Goal: Task Accomplishment & Management: Use online tool/utility

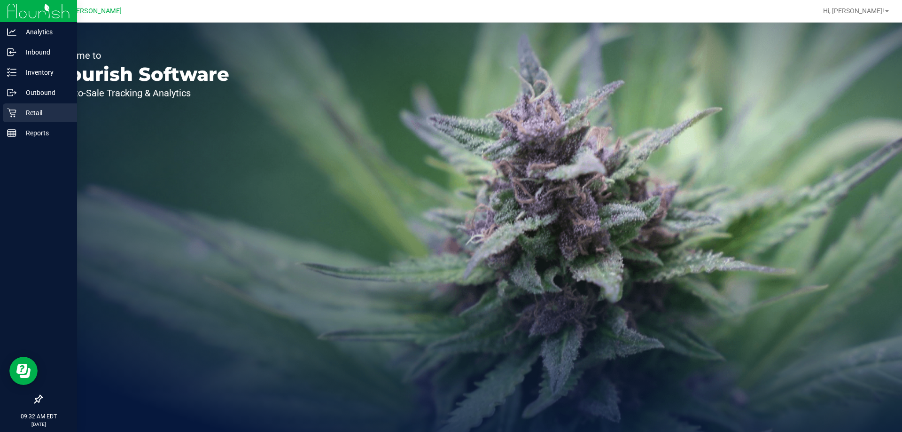
click at [41, 107] on p "Retail" at bounding box center [44, 112] width 56 height 11
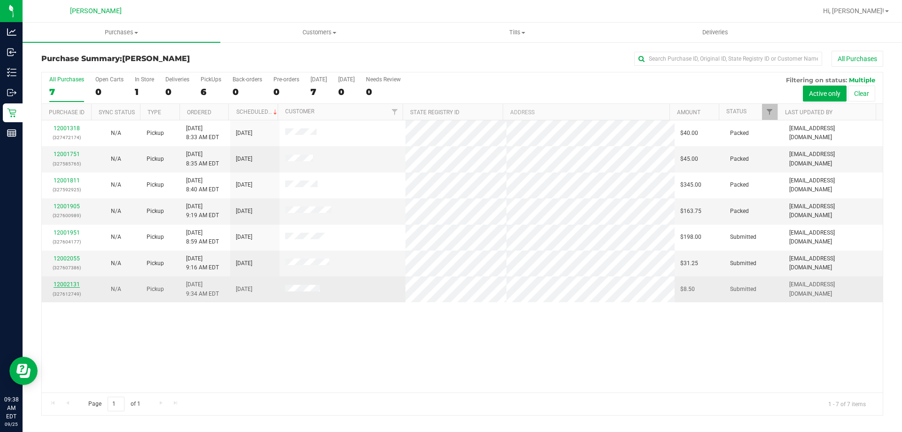
click at [70, 282] on link "12002131" at bounding box center [67, 284] width 26 height 7
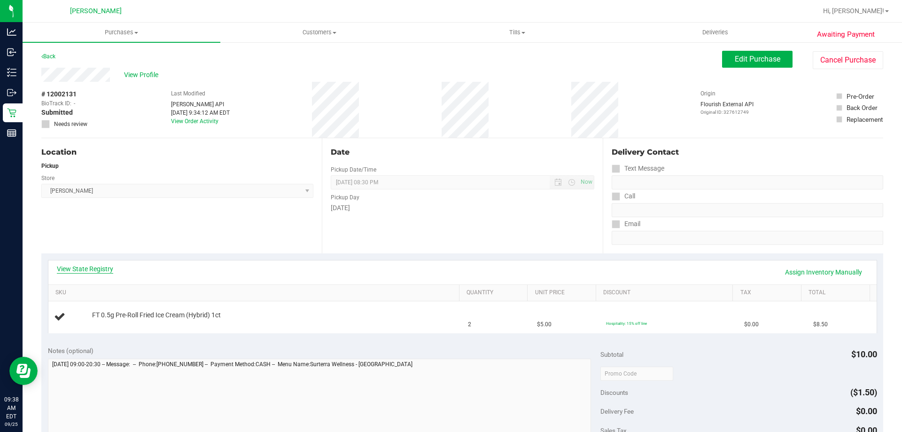
click at [93, 268] on link "View State Registry" at bounding box center [85, 268] width 56 height 9
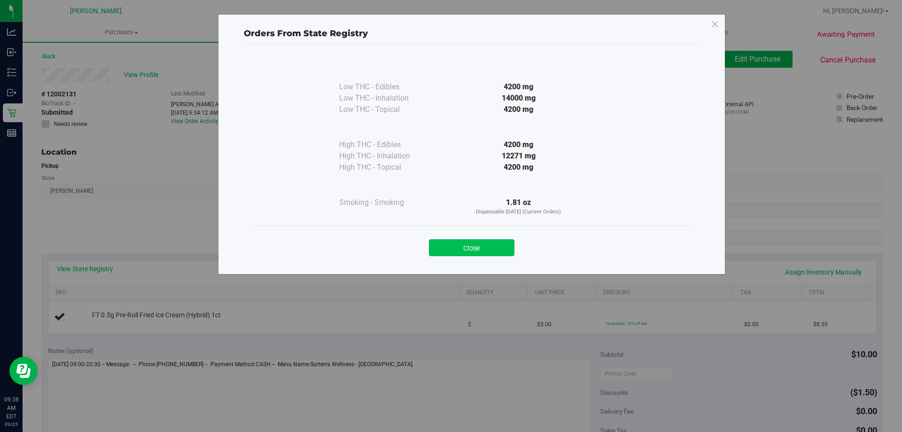
click at [459, 254] on button "Close" at bounding box center [471, 247] width 85 height 17
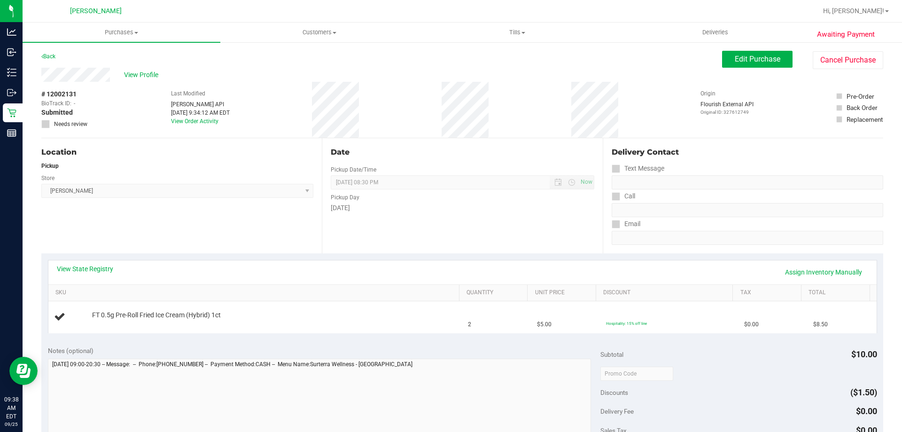
scroll to position [235, 0]
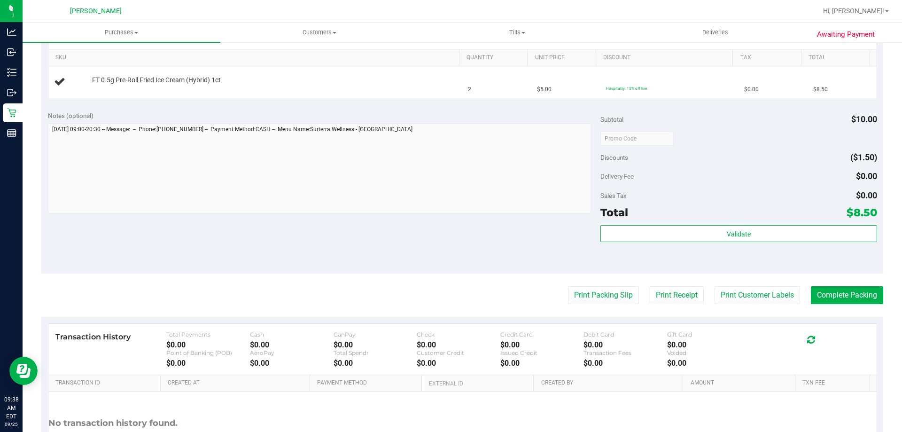
click at [586, 284] on purchase-details "Back Edit Purchase Cancel Purchase View Profile # 12002131 BioTrack ID: - Submi…" at bounding box center [462, 154] width 842 height 676
click at [579, 288] on button "Print Packing Slip" at bounding box center [603, 295] width 71 height 18
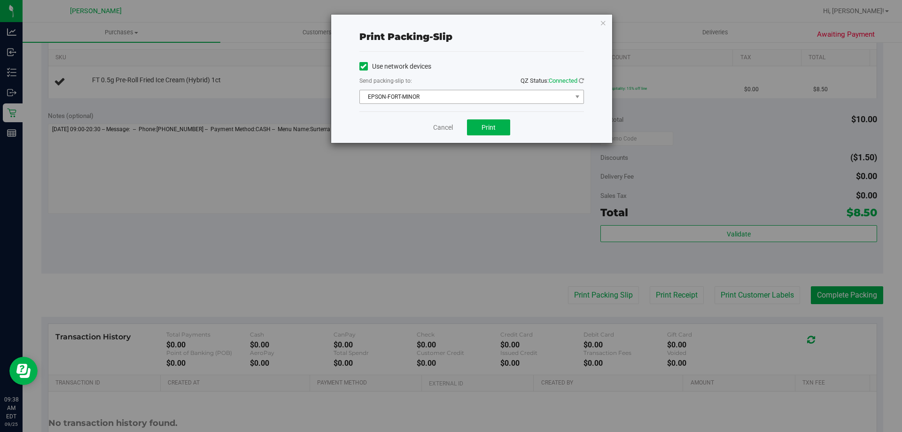
click at [471, 98] on span "EPSON-FORT-MINOR" at bounding box center [466, 96] width 212 height 13
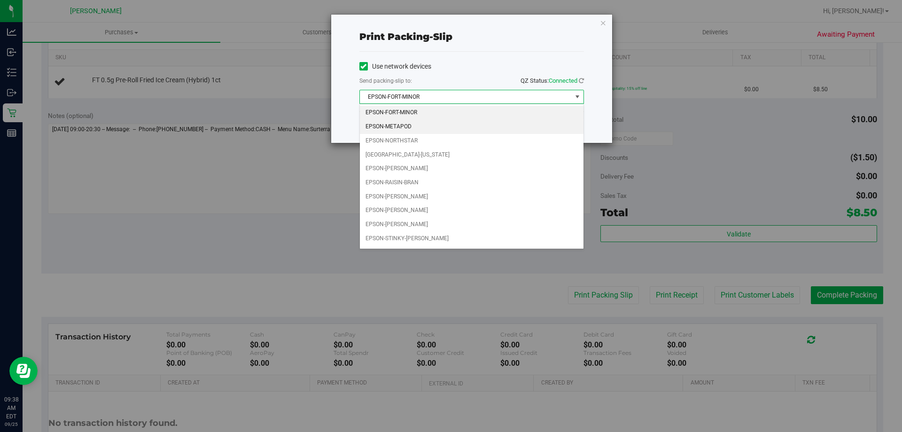
click at [424, 125] on li "EPSON-METAPOD" at bounding box center [472, 127] width 224 height 14
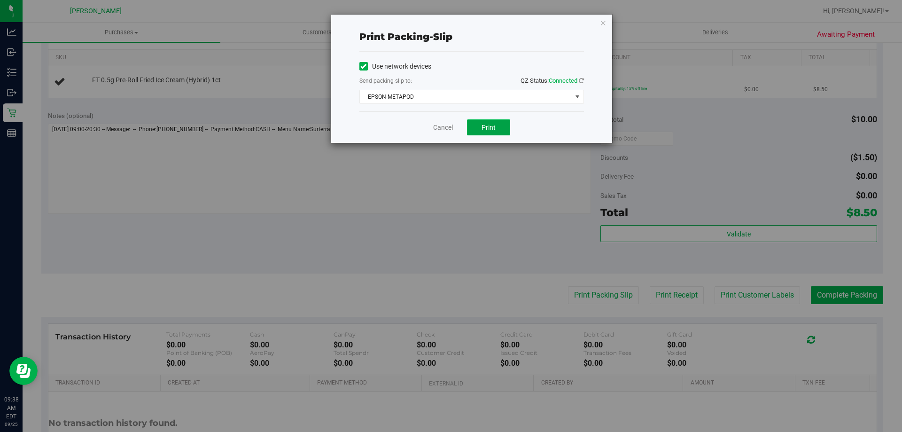
click at [481, 127] on span "Print" at bounding box center [488, 128] width 14 height 8
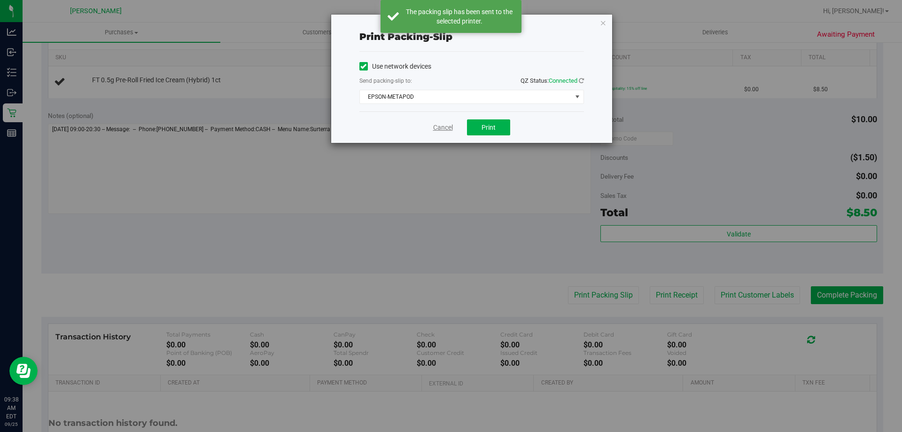
click at [441, 126] on link "Cancel" at bounding box center [443, 128] width 20 height 10
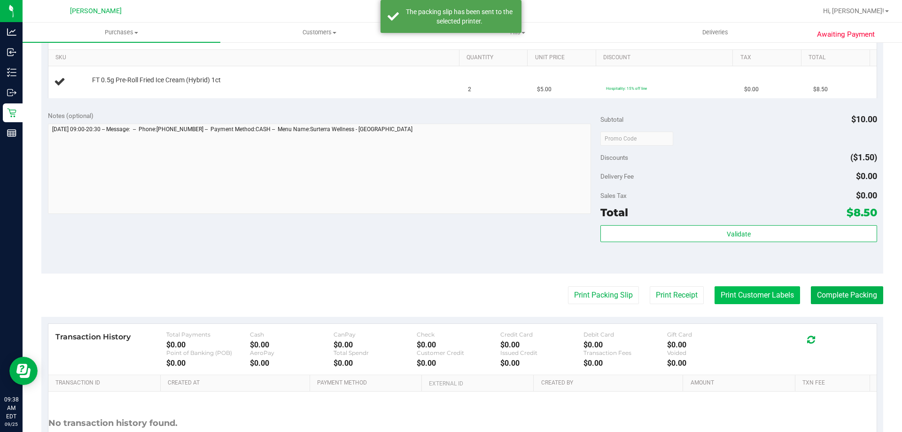
click at [719, 288] on button "Print Customer Labels" at bounding box center [756, 295] width 85 height 18
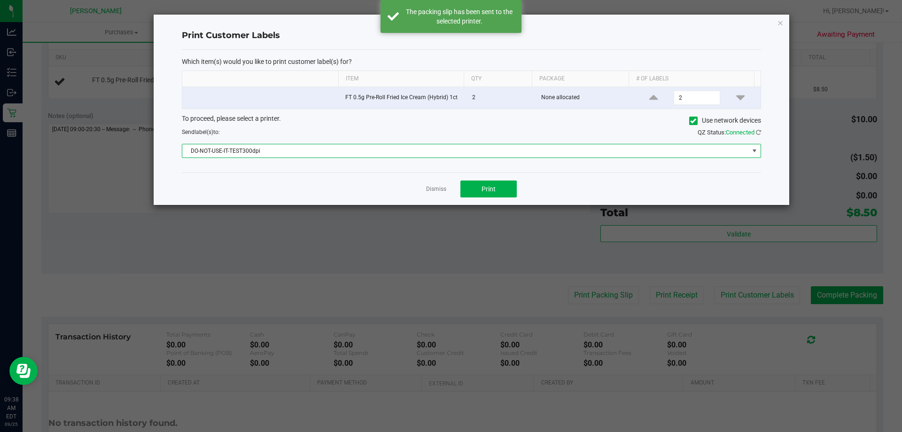
click at [367, 154] on span "DO-NOT-USE-IT-TEST300dpi" at bounding box center [465, 150] width 566 height 13
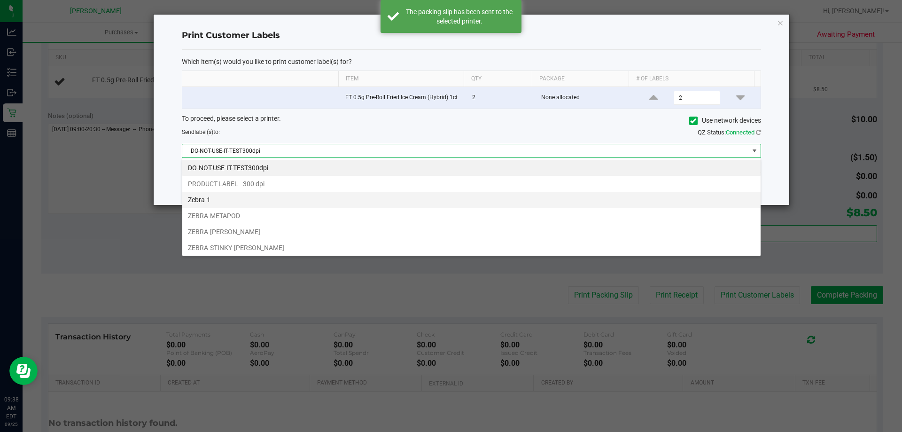
scroll to position [14, 579]
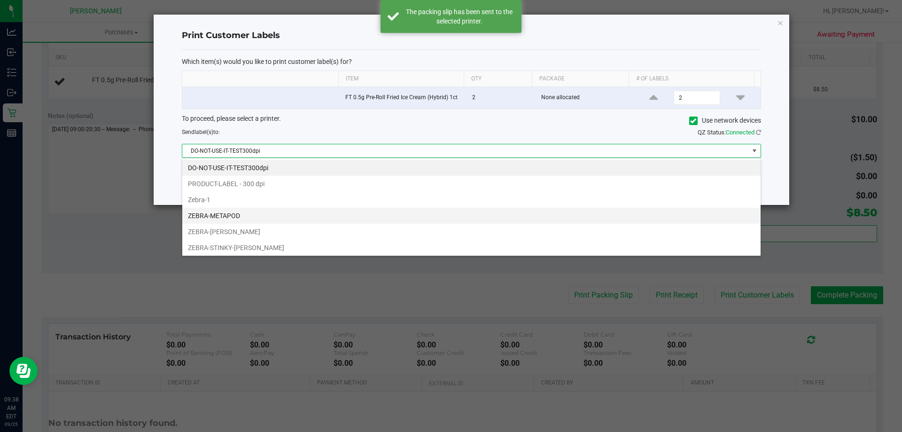
click at [306, 210] on li "ZEBRA-METAPOD" at bounding box center [471, 216] width 578 height 16
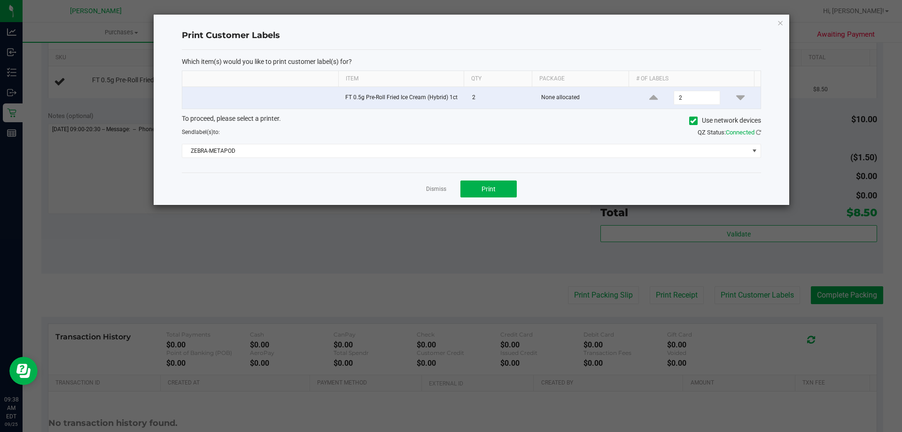
click at [437, 195] on div "Dismiss Print" at bounding box center [471, 188] width 579 height 32
click at [423, 185] on div "Dismiss Print" at bounding box center [471, 188] width 579 height 32
click at [429, 186] on link "Dismiss" at bounding box center [436, 189] width 20 height 8
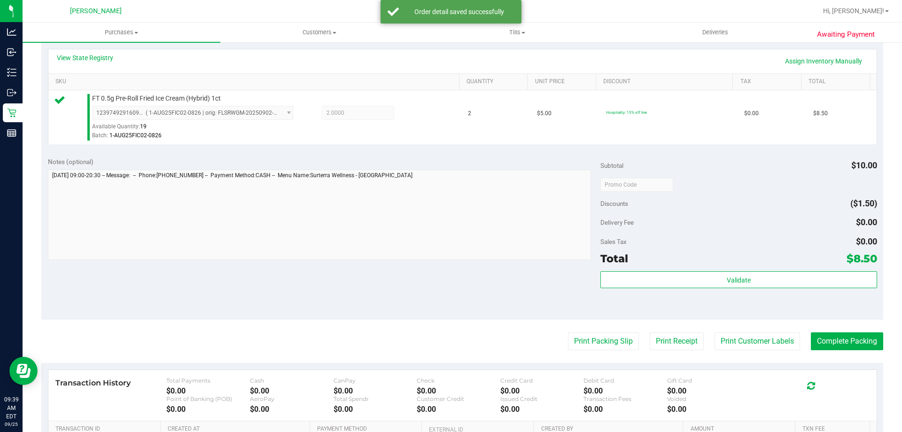
scroll to position [329, 0]
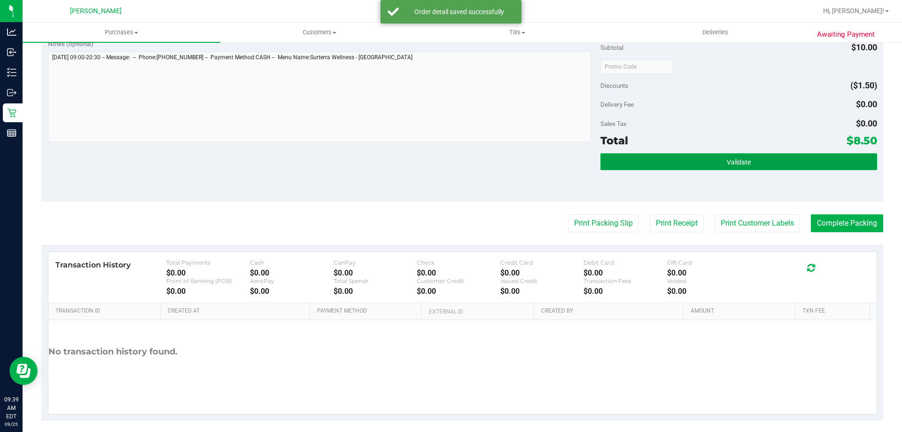
click at [720, 169] on button "Validate" at bounding box center [738, 161] width 276 height 17
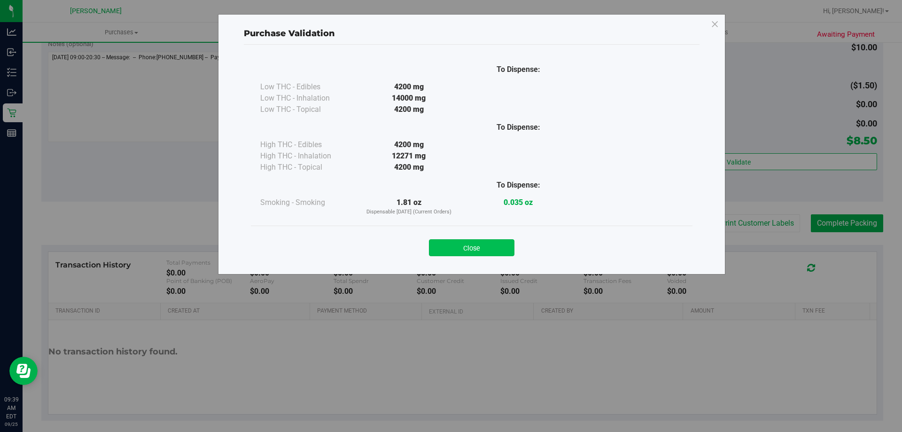
click at [459, 247] on button "Close" at bounding box center [471, 247] width 85 height 17
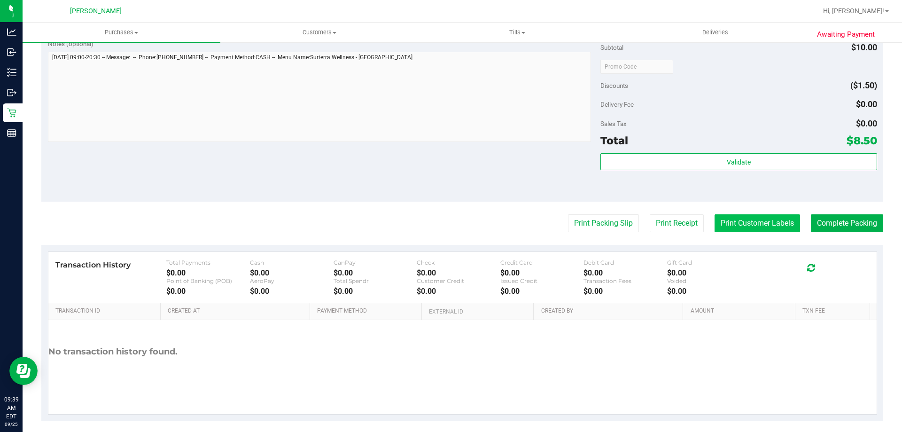
click at [760, 223] on button "Print Customer Labels" at bounding box center [756, 223] width 85 height 18
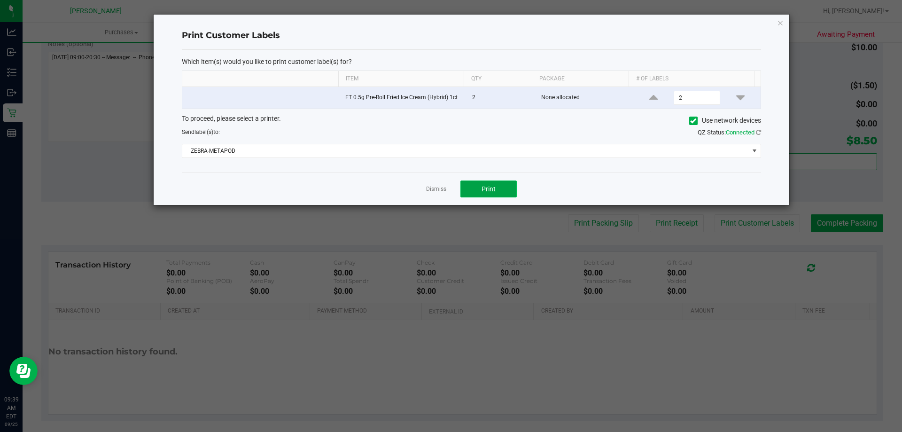
click at [488, 187] on span "Print" at bounding box center [488, 189] width 14 height 8
click at [440, 187] on link "Dismiss" at bounding box center [436, 189] width 20 height 8
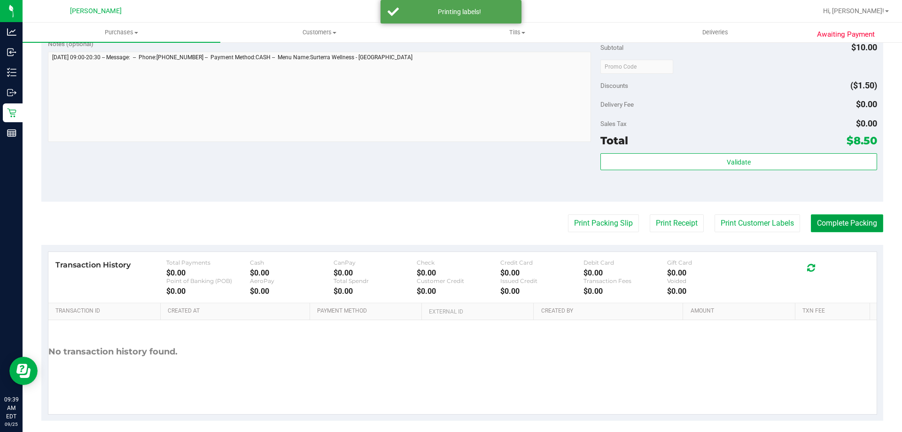
click at [825, 225] on button "Complete Packing" at bounding box center [847, 223] width 72 height 18
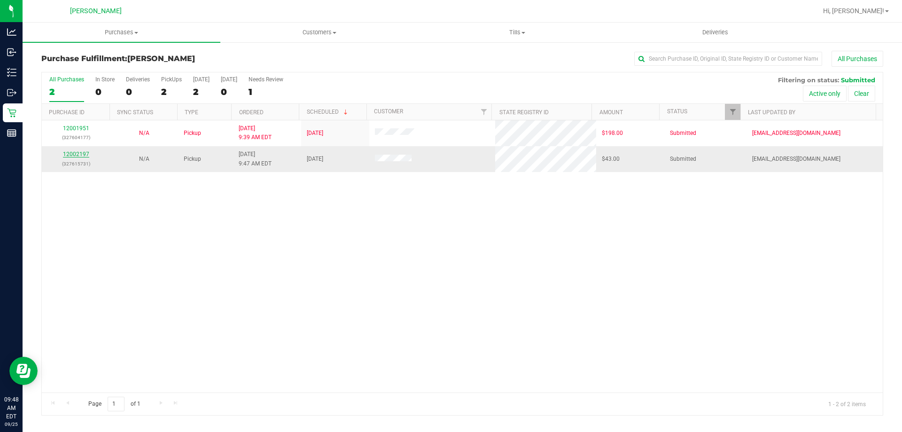
click at [76, 154] on link "12002197" at bounding box center [76, 154] width 26 height 7
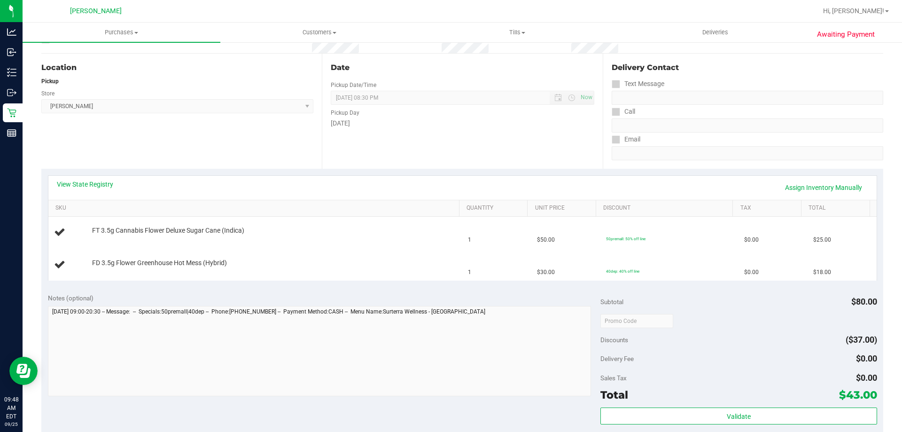
scroll to position [94, 0]
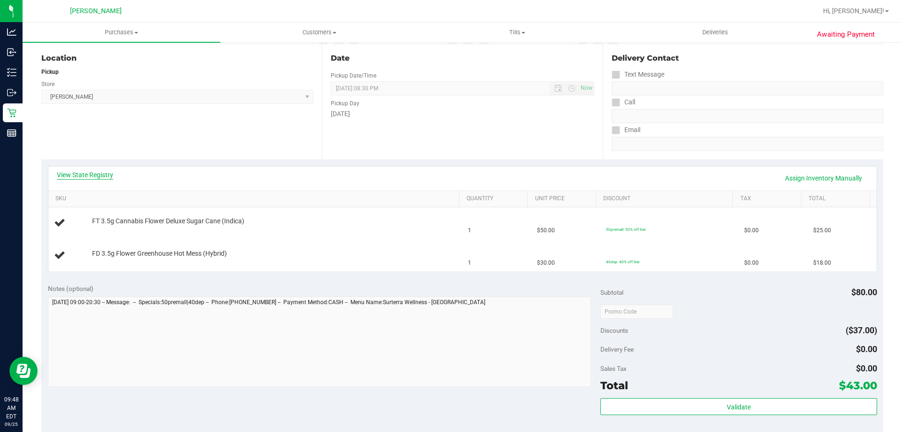
click at [104, 174] on link "View State Registry" at bounding box center [85, 174] width 56 height 9
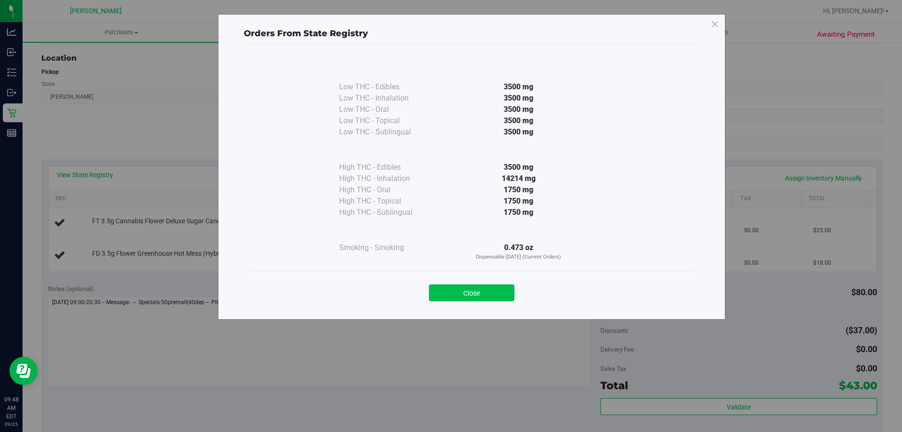
click at [468, 288] on button "Close" at bounding box center [471, 292] width 85 height 17
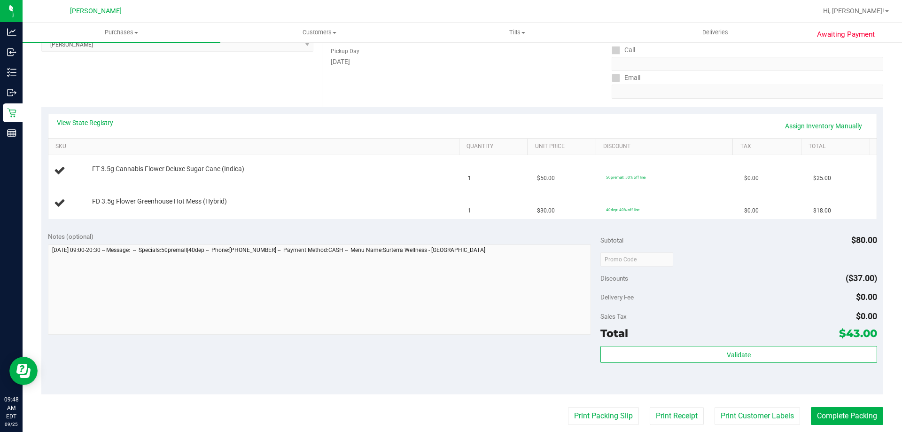
scroll to position [282, 0]
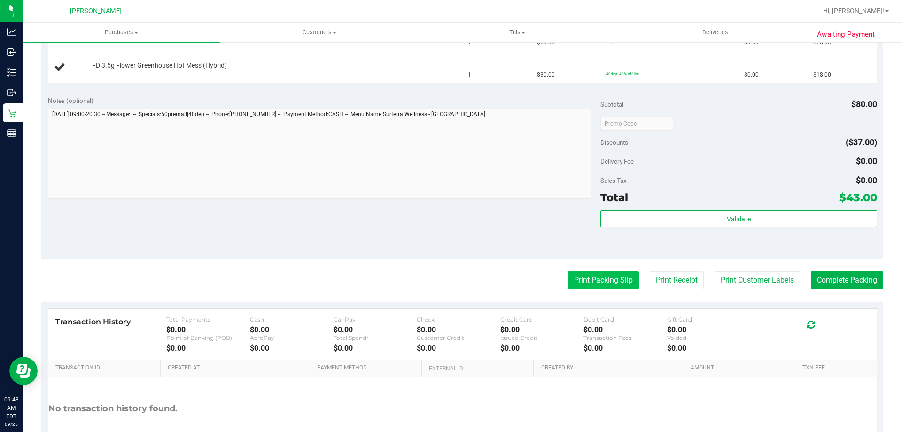
click at [610, 280] on button "Print Packing Slip" at bounding box center [603, 280] width 71 height 18
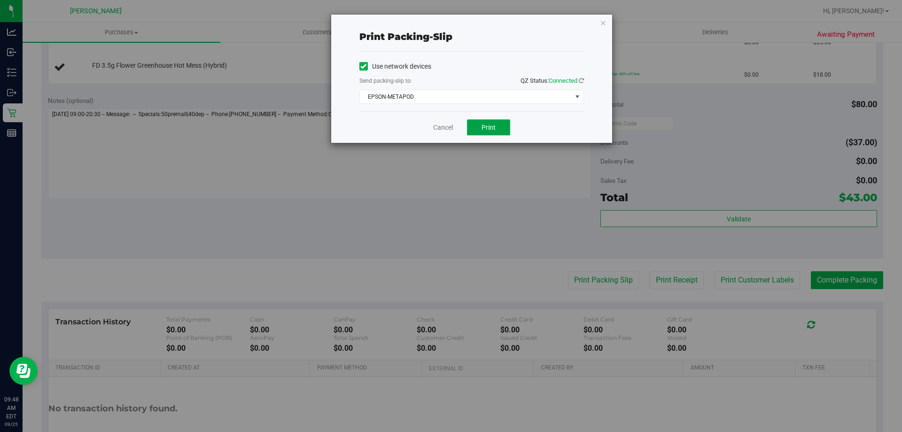
click at [489, 124] on span "Print" at bounding box center [488, 128] width 14 height 8
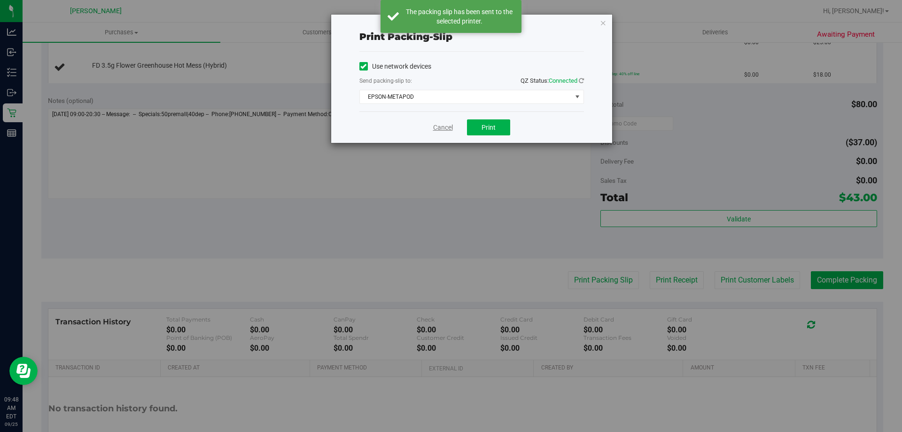
click at [450, 126] on link "Cancel" at bounding box center [443, 128] width 20 height 10
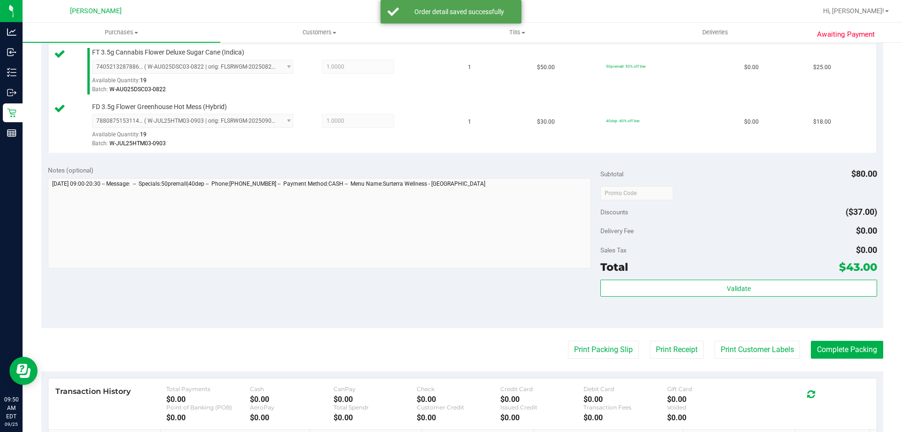
scroll to position [329, 0]
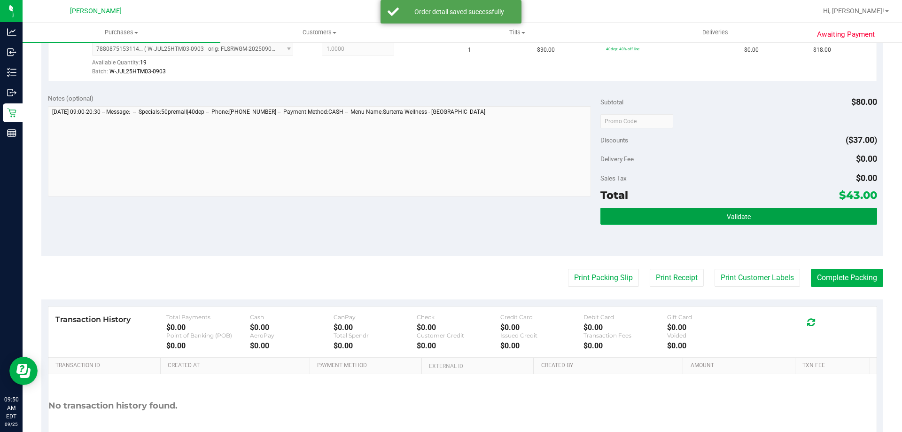
drag, startPoint x: 701, startPoint y: 222, endPoint x: 721, endPoint y: 235, distance: 23.7
click at [702, 222] on button "Validate" at bounding box center [738, 216] width 276 height 17
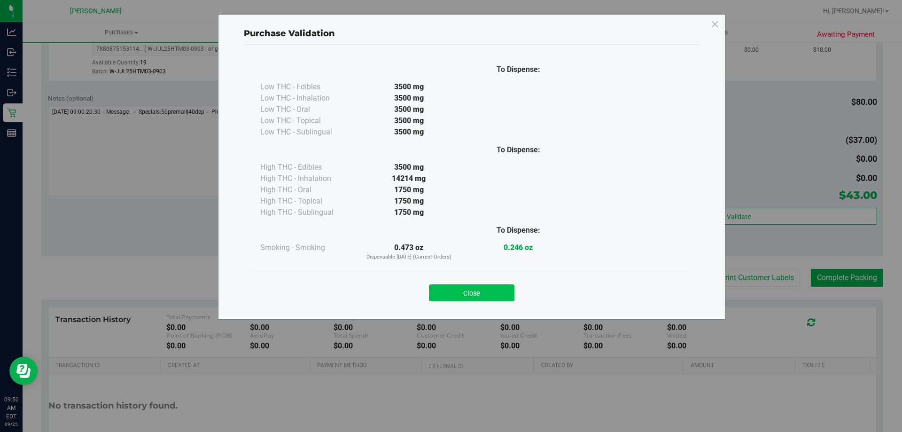
click at [473, 290] on button "Close" at bounding box center [471, 292] width 85 height 17
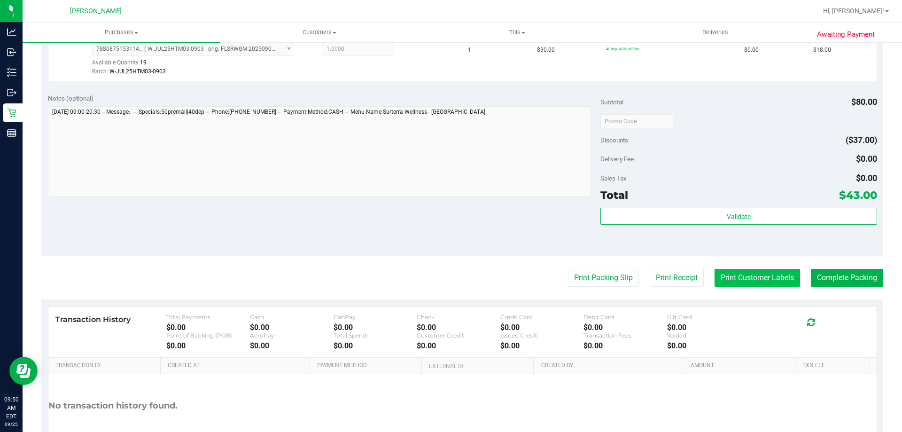
click at [744, 270] on button "Print Customer Labels" at bounding box center [756, 278] width 85 height 18
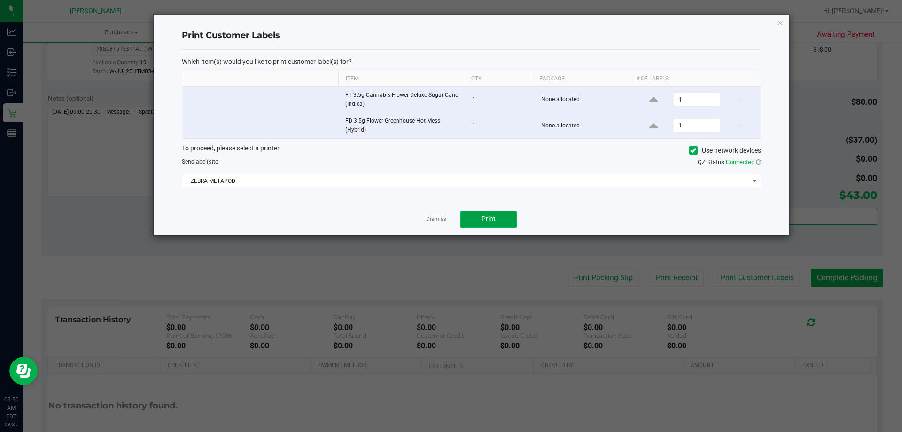
click at [492, 216] on span "Print" at bounding box center [488, 219] width 14 height 8
click at [430, 216] on link "Dismiss" at bounding box center [436, 219] width 20 height 8
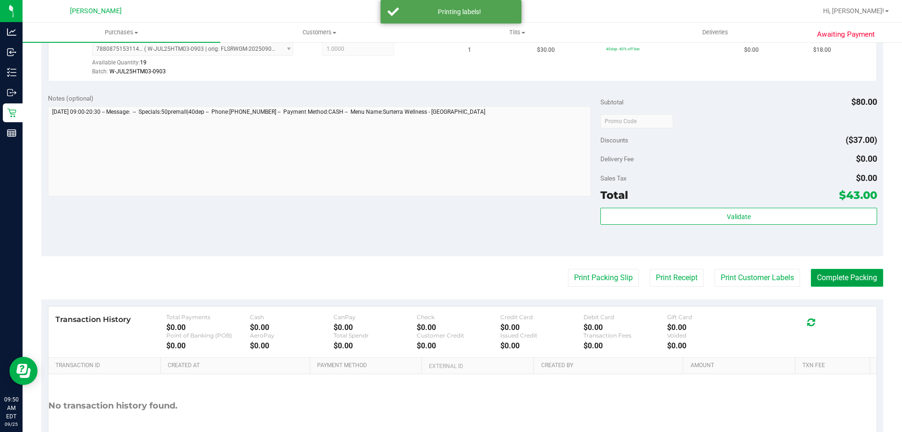
click at [845, 276] on button "Complete Packing" at bounding box center [847, 278] width 72 height 18
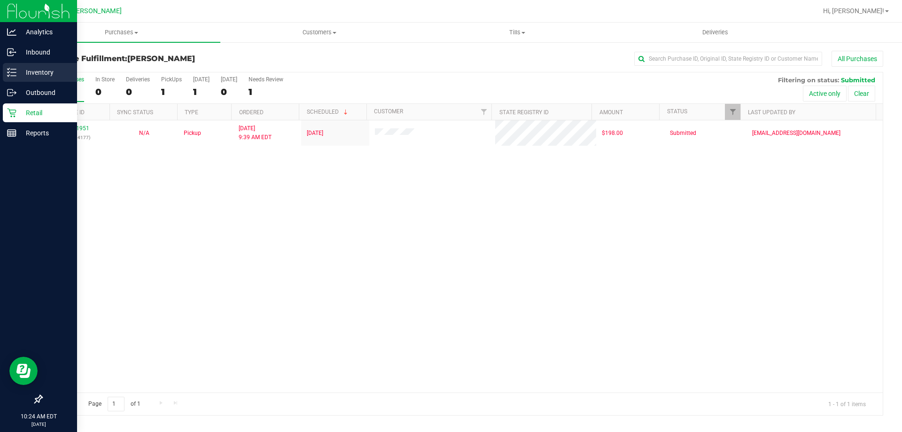
click at [39, 66] on div "Inventory" at bounding box center [40, 72] width 74 height 19
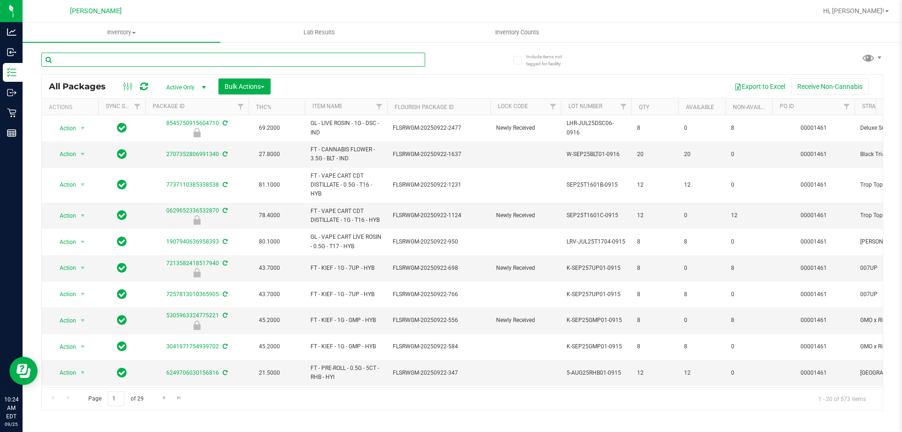
click at [211, 61] on input "text" at bounding box center [233, 60] width 384 height 14
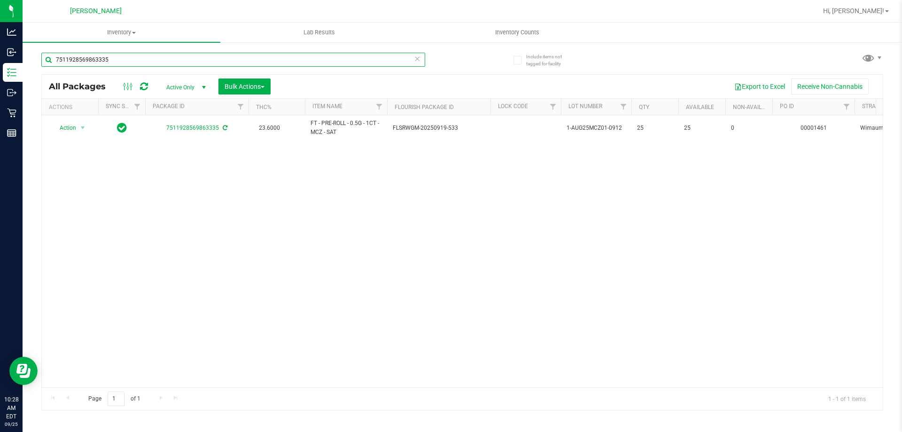
type input "7511928569863335"
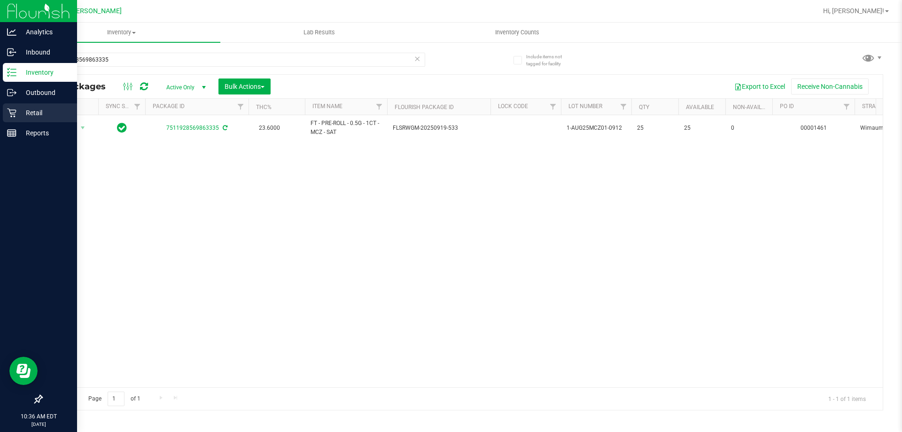
click at [36, 112] on p "Retail" at bounding box center [44, 112] width 56 height 11
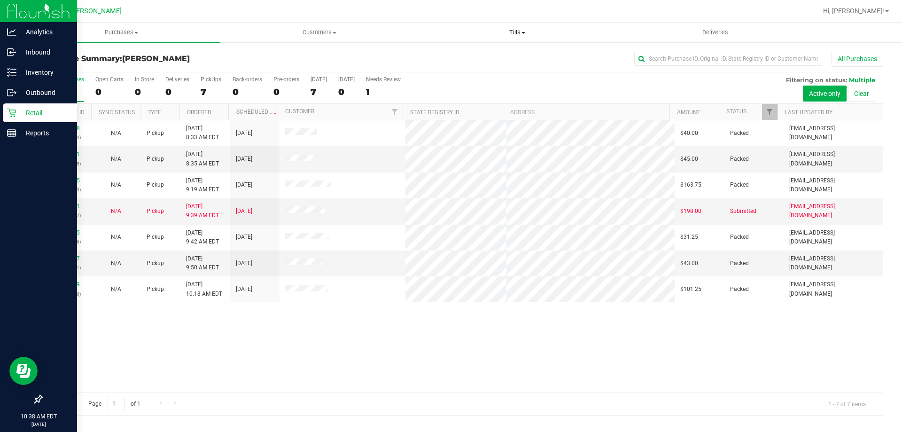
click at [516, 32] on span "Tills" at bounding box center [516, 32] width 197 height 8
click at [348, 52] on div "All Purchases" at bounding box center [602, 59] width 561 height 16
click at [512, 31] on span "Tills" at bounding box center [517, 32] width 198 height 8
click at [494, 55] on li "Manage tills" at bounding box center [517, 56] width 198 height 11
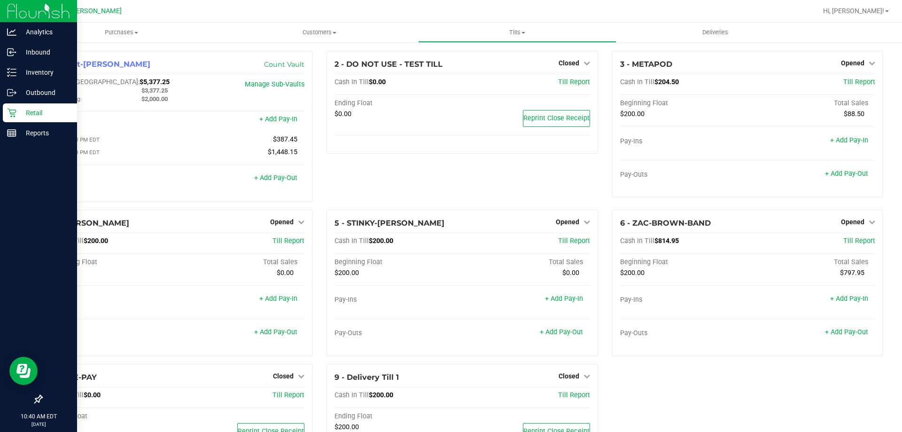
click at [28, 112] on p "Retail" at bounding box center [44, 112] width 56 height 11
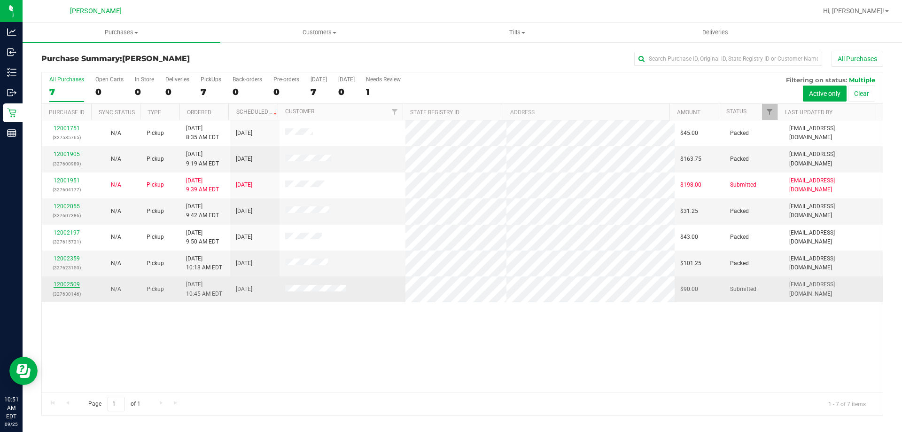
click at [75, 285] on link "12002509" at bounding box center [67, 284] width 26 height 7
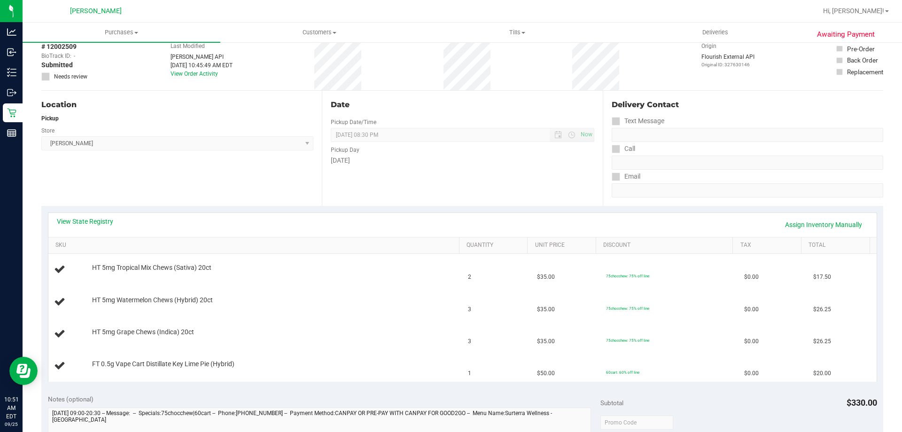
scroll to position [94, 0]
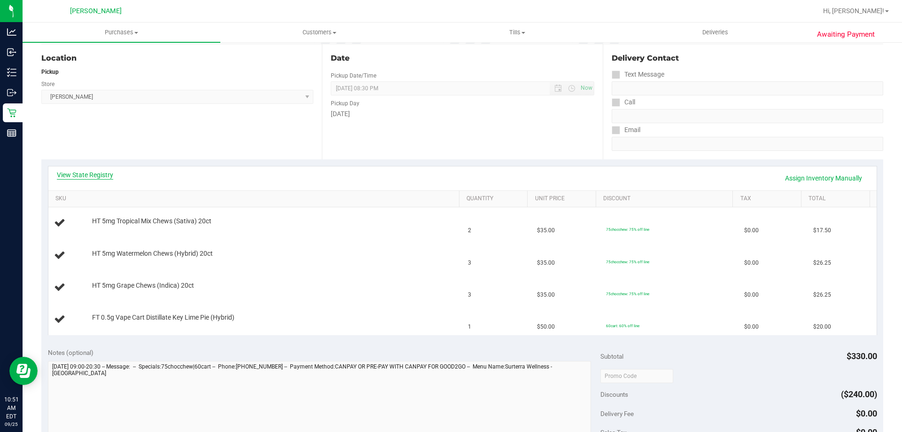
click at [98, 174] on link "View State Registry" at bounding box center [85, 174] width 56 height 9
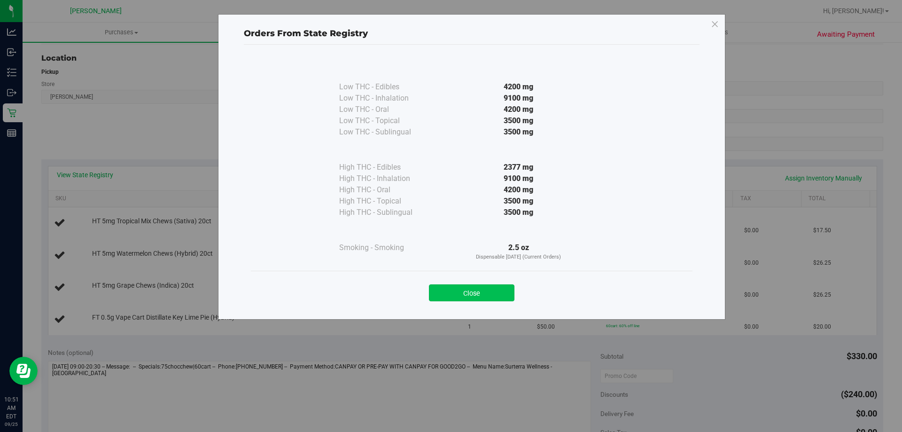
click at [473, 292] on button "Close" at bounding box center [471, 292] width 85 height 17
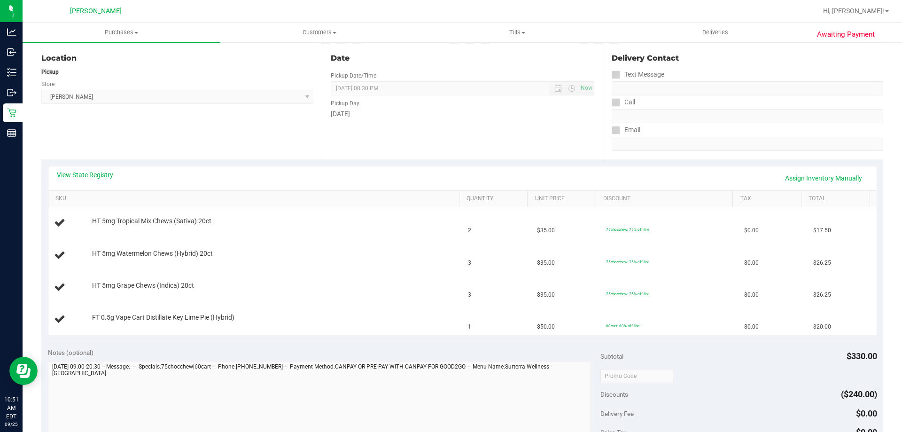
scroll to position [282, 0]
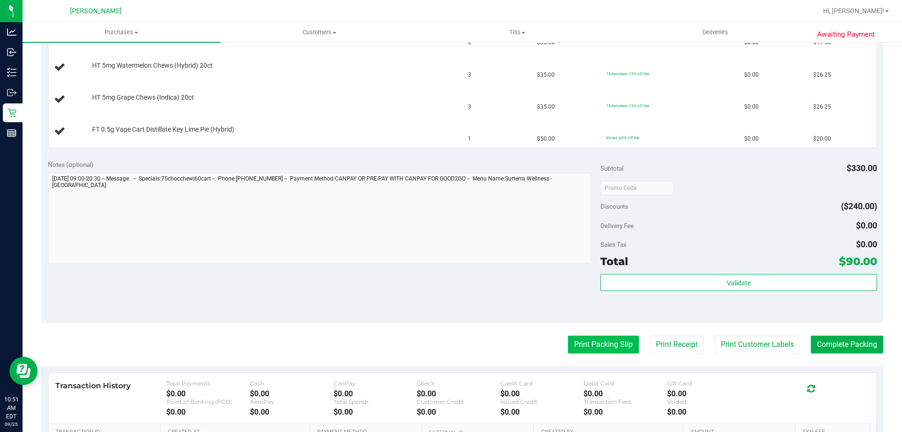
click at [617, 350] on button "Print Packing Slip" at bounding box center [603, 344] width 71 height 18
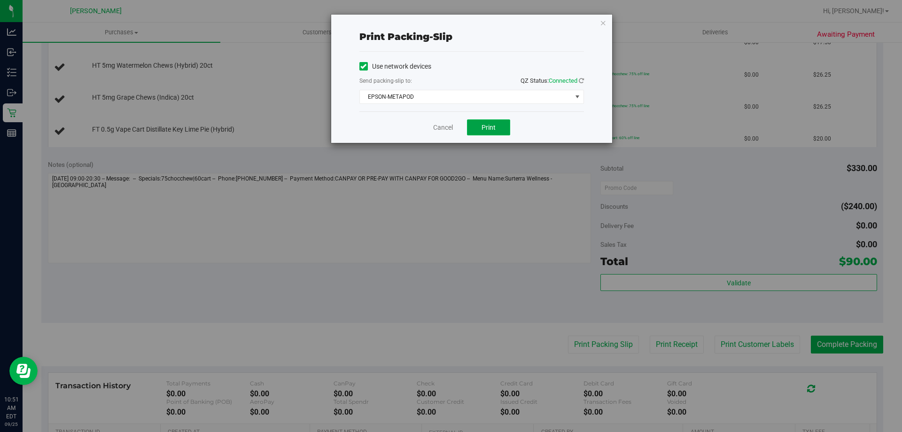
click at [497, 124] on button "Print" at bounding box center [488, 127] width 43 height 16
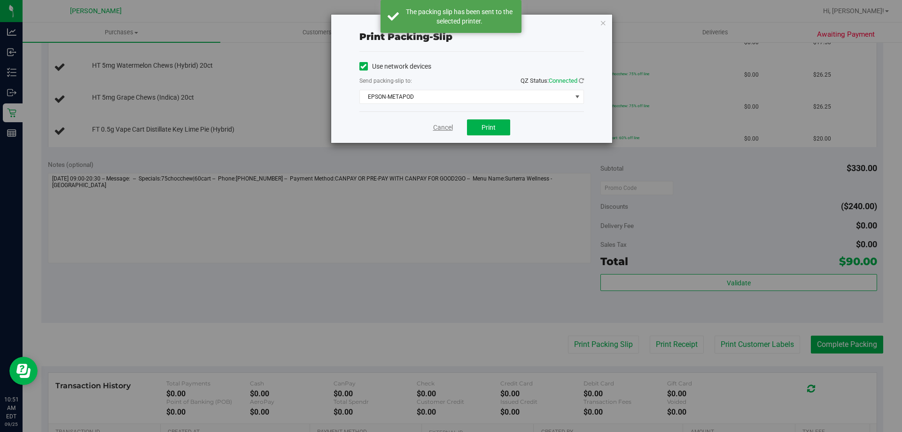
click at [440, 127] on link "Cancel" at bounding box center [443, 128] width 20 height 10
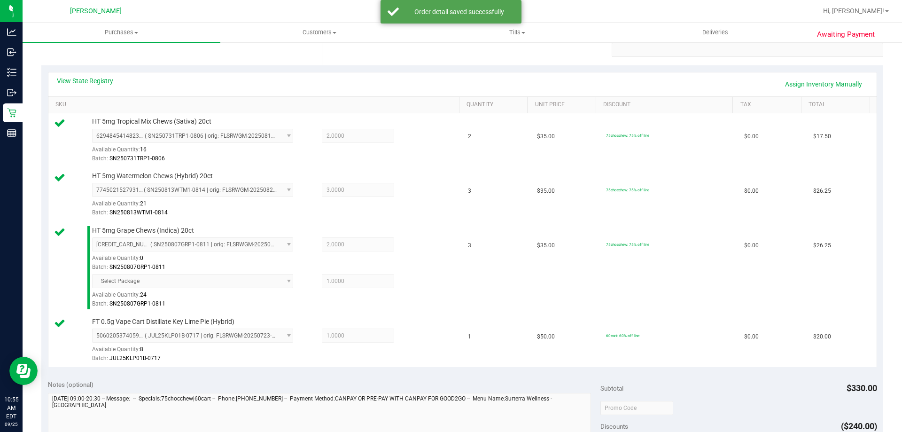
scroll to position [470, 0]
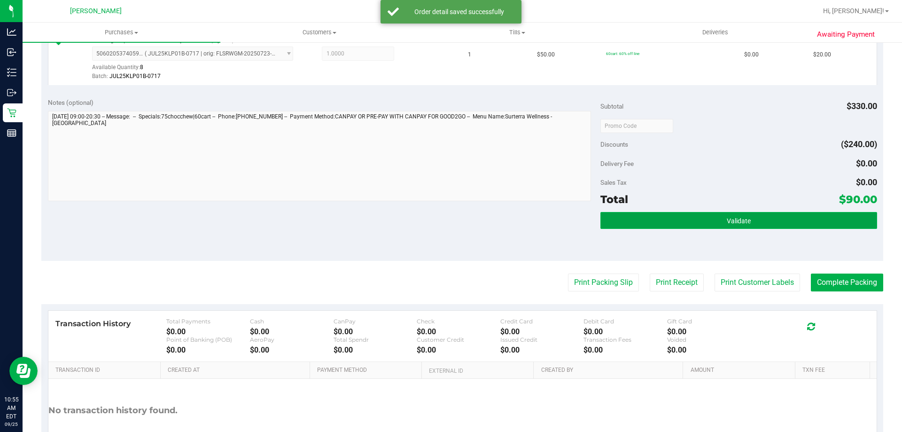
click at [780, 223] on button "Validate" at bounding box center [738, 220] width 276 height 17
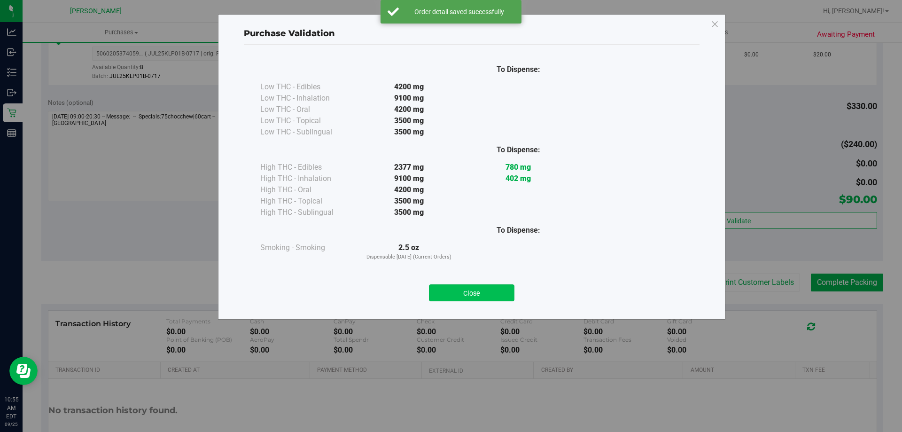
click at [486, 301] on button "Close" at bounding box center [471, 292] width 85 height 17
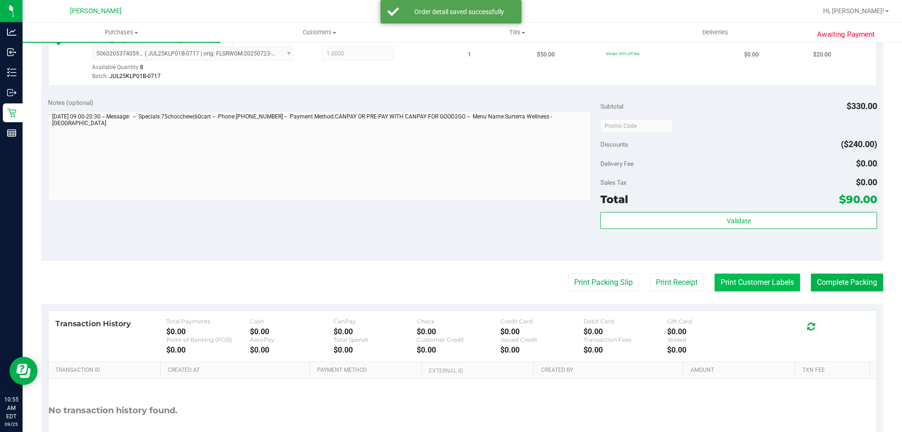
click at [722, 278] on button "Print Customer Labels" at bounding box center [756, 282] width 85 height 18
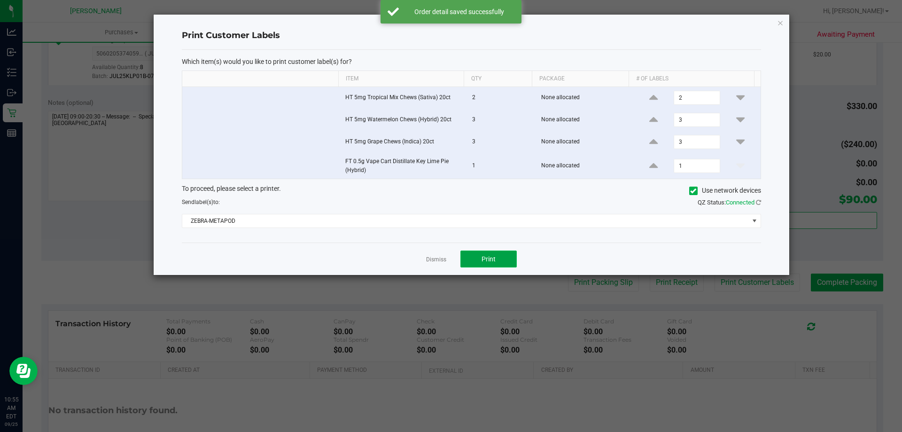
click at [495, 258] on span "Print" at bounding box center [488, 259] width 14 height 8
click at [442, 257] on link "Dismiss" at bounding box center [436, 259] width 20 height 8
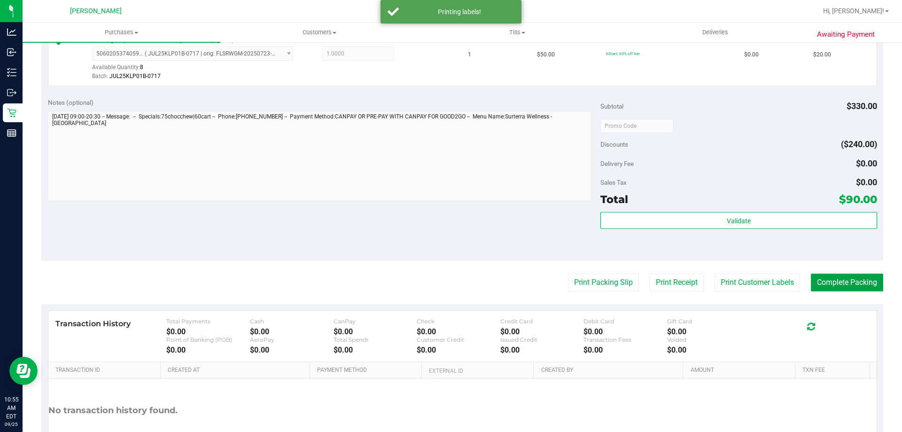
click at [834, 284] on button "Complete Packing" at bounding box center [847, 282] width 72 height 18
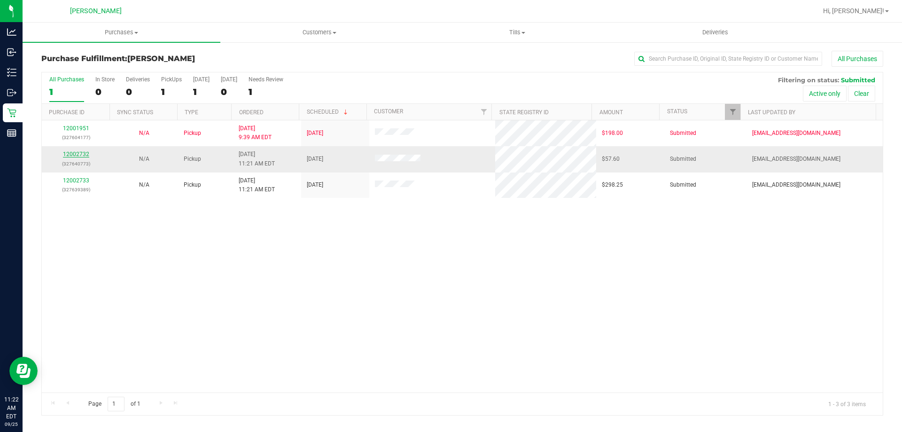
click at [82, 153] on link "12002732" at bounding box center [76, 154] width 26 height 7
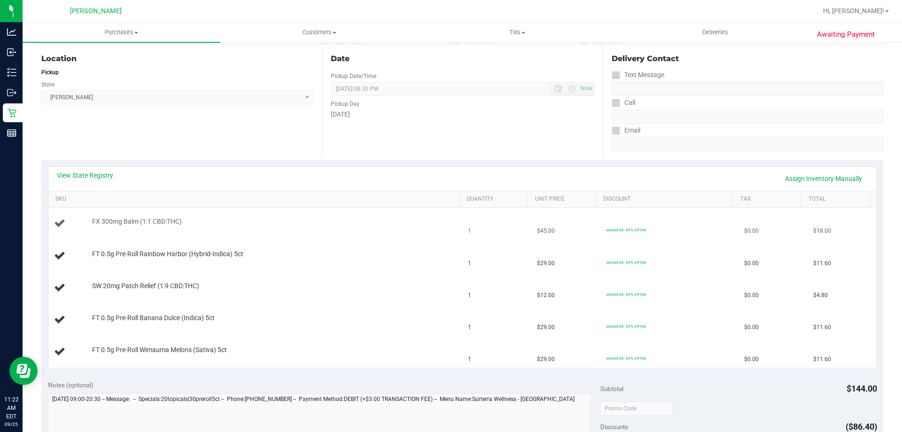
scroll to position [94, 0]
click at [102, 172] on link "View State Registry" at bounding box center [85, 174] width 56 height 9
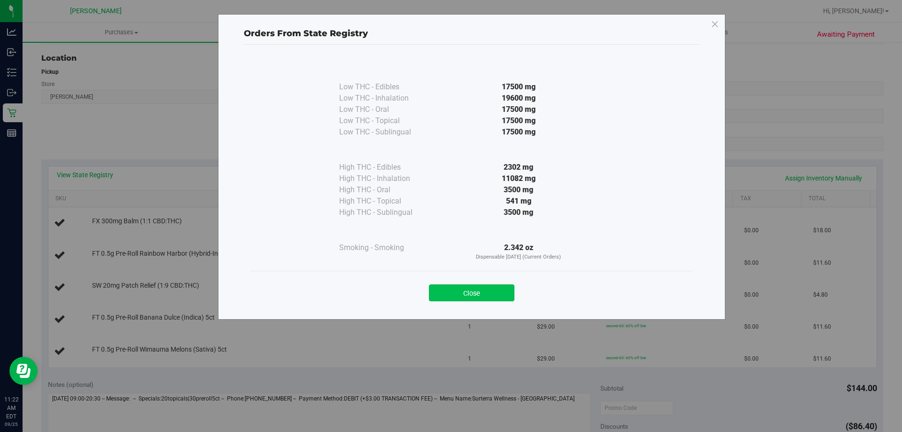
click at [471, 289] on button "Close" at bounding box center [471, 292] width 85 height 17
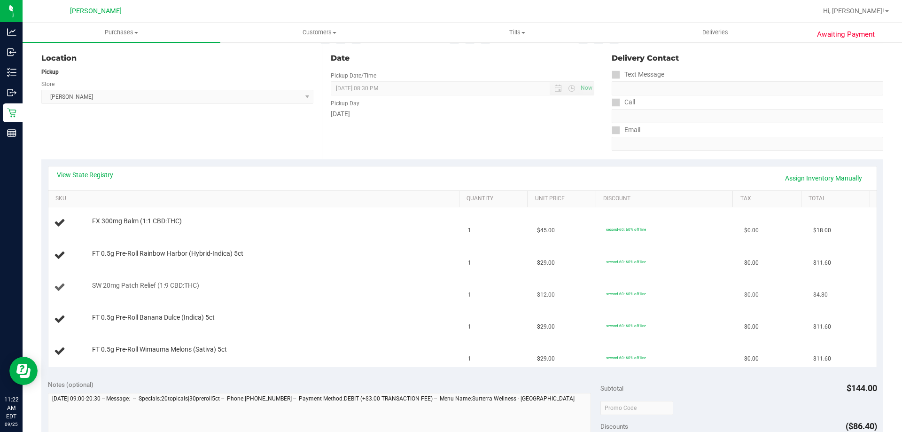
scroll to position [329, 0]
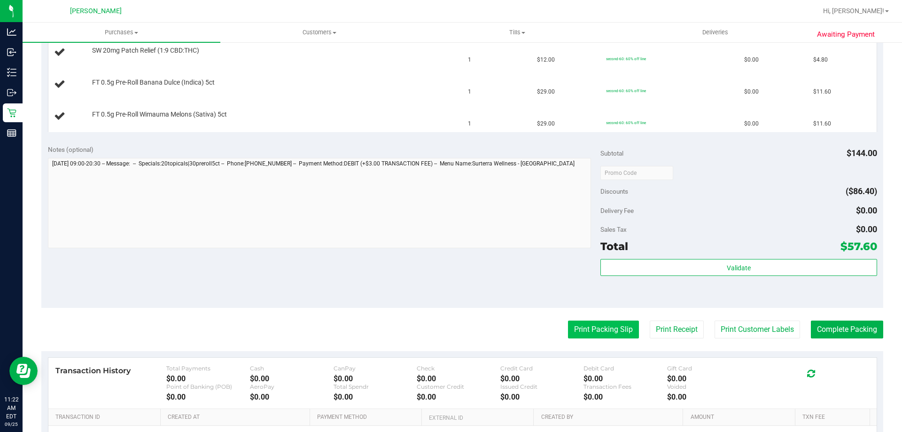
click at [604, 328] on button "Print Packing Slip" at bounding box center [603, 329] width 71 height 18
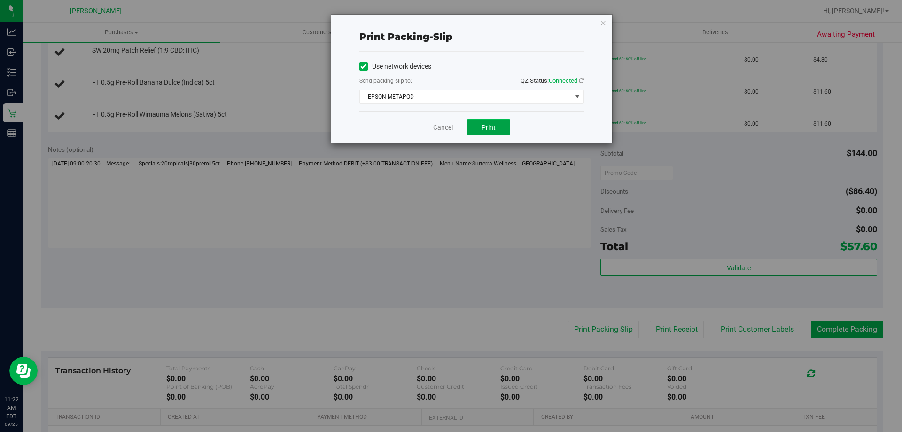
click at [492, 129] on span "Print" at bounding box center [488, 128] width 14 height 8
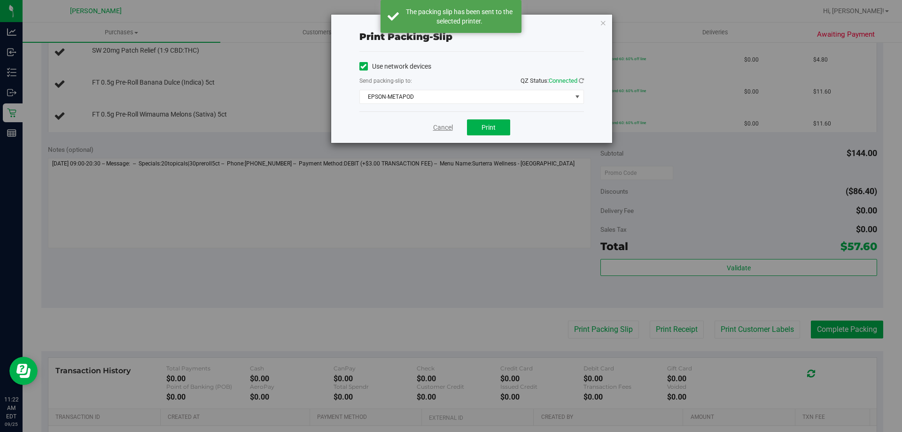
click at [448, 124] on link "Cancel" at bounding box center [443, 128] width 20 height 10
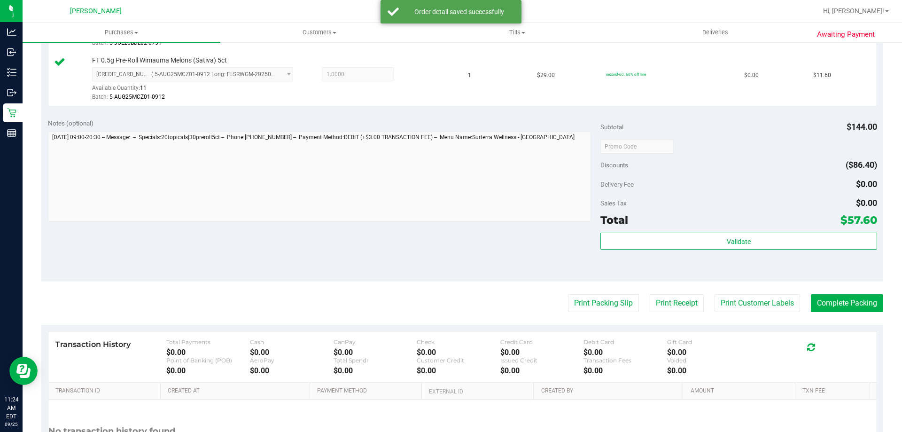
scroll to position [554, 0]
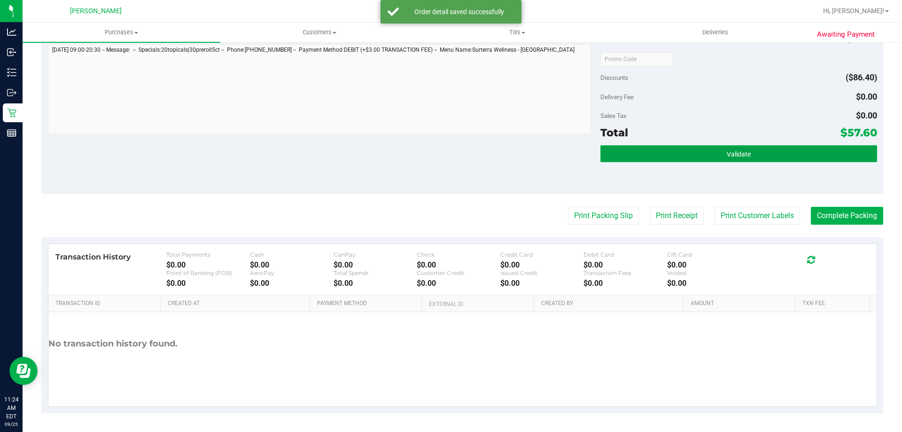
click at [734, 162] on button "Validate" at bounding box center [738, 153] width 276 height 17
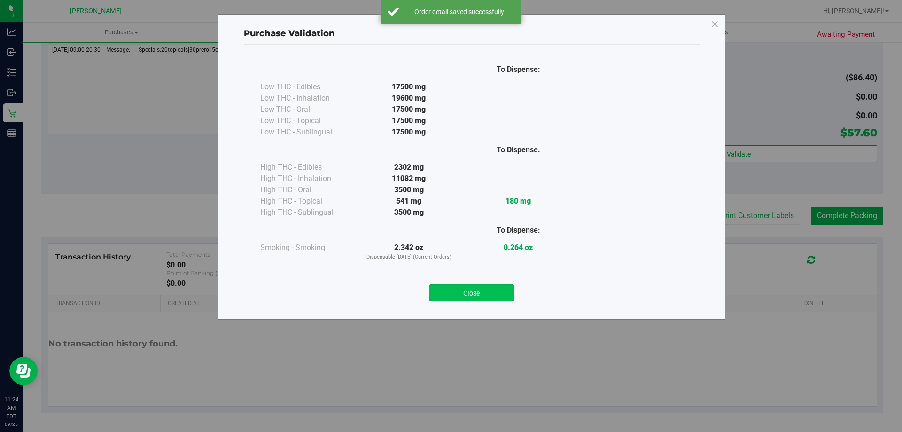
click at [494, 294] on button "Close" at bounding box center [471, 292] width 85 height 17
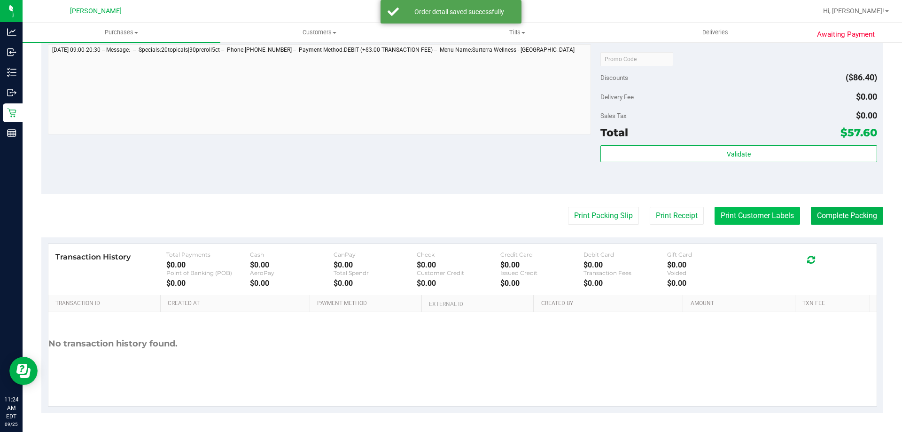
click at [750, 212] on button "Print Customer Labels" at bounding box center [756, 216] width 85 height 18
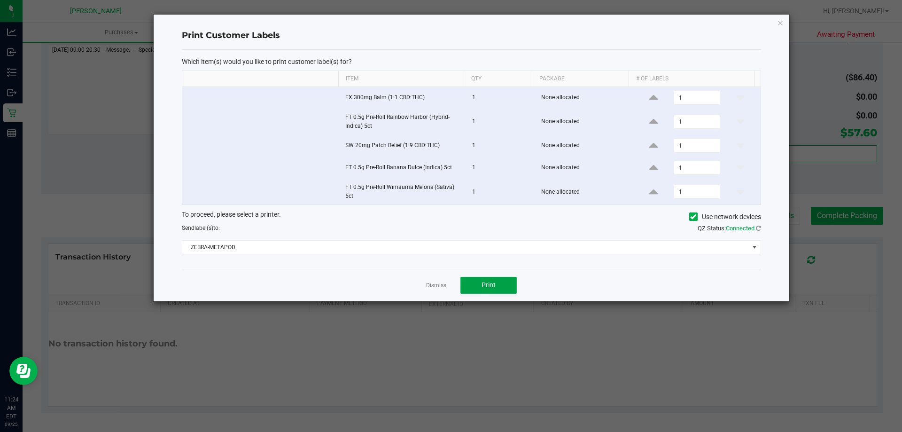
click at [490, 284] on span "Print" at bounding box center [488, 285] width 14 height 8
click at [436, 287] on link "Dismiss" at bounding box center [436, 285] width 20 height 8
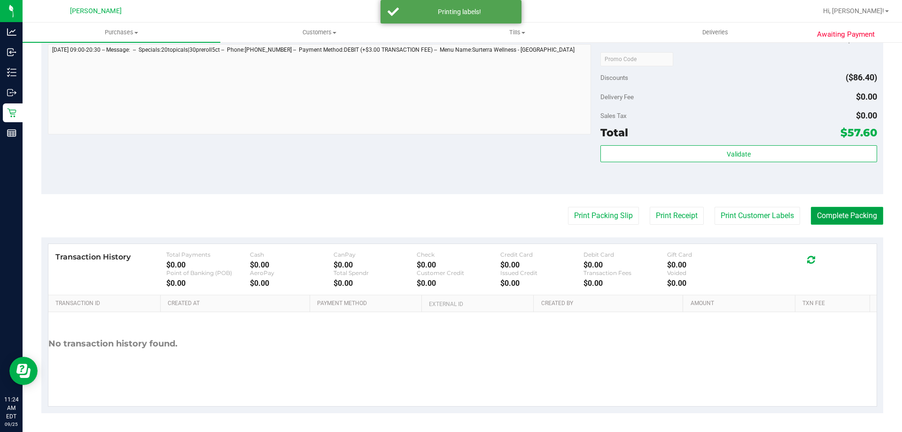
click at [831, 207] on button "Complete Packing" at bounding box center [847, 216] width 72 height 18
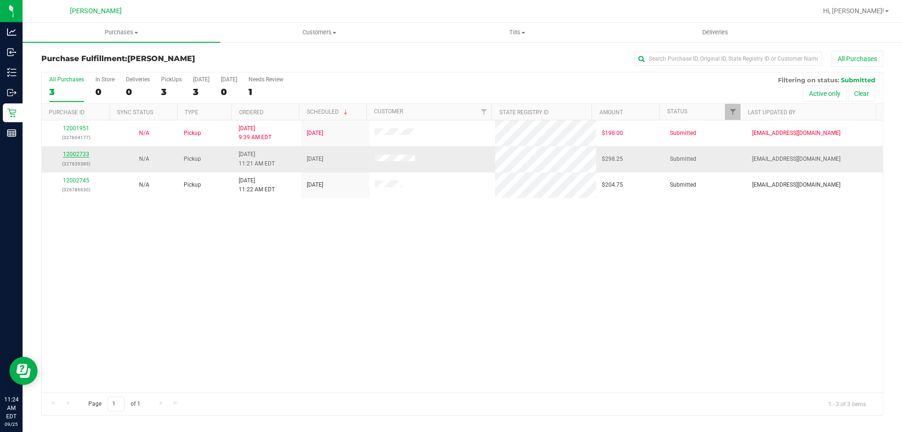
click at [74, 152] on link "12002733" at bounding box center [76, 154] width 26 height 7
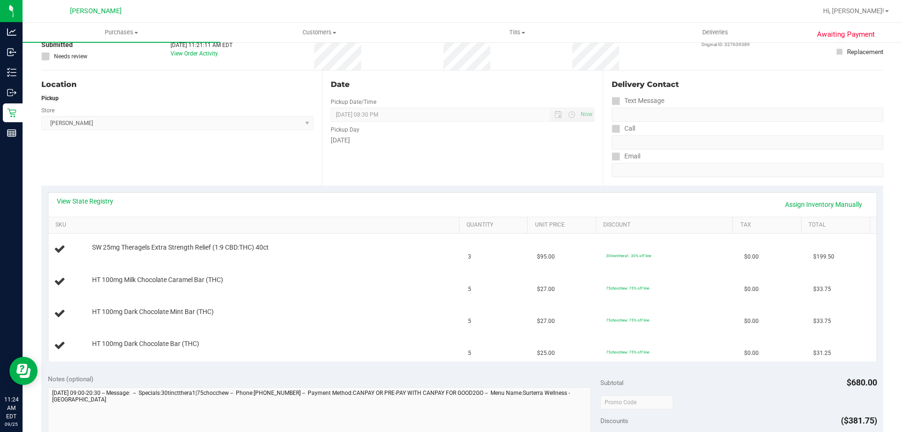
scroll to position [141, 0]
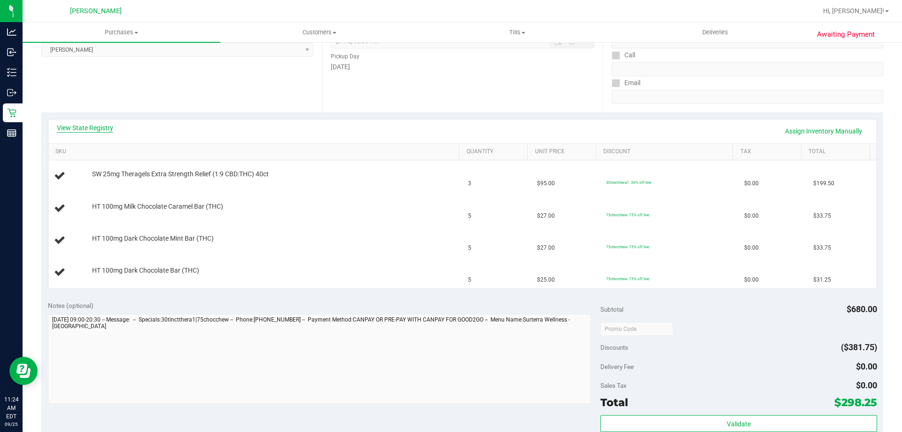
click at [93, 127] on link "View State Registry" at bounding box center [85, 127] width 56 height 9
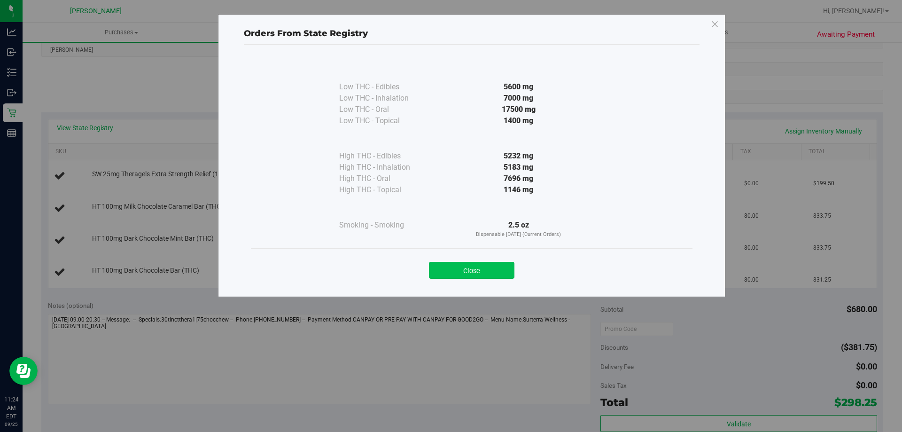
click at [469, 269] on button "Close" at bounding box center [471, 270] width 85 height 17
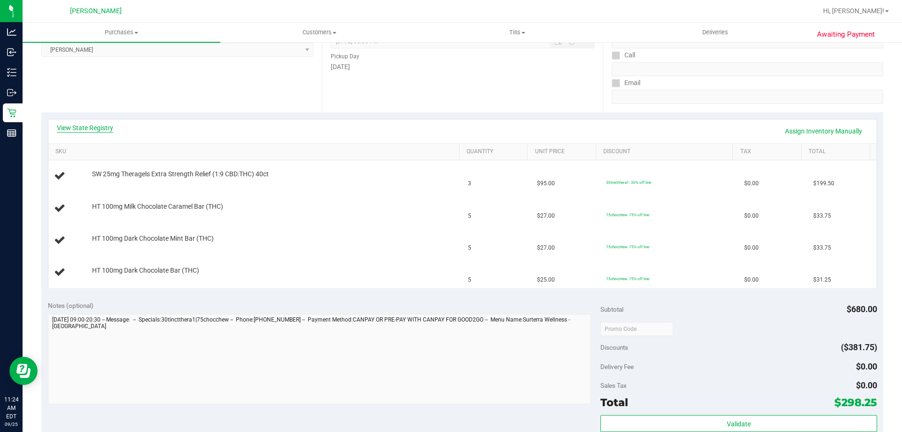
click at [103, 130] on link "View State Registry" at bounding box center [85, 127] width 56 height 9
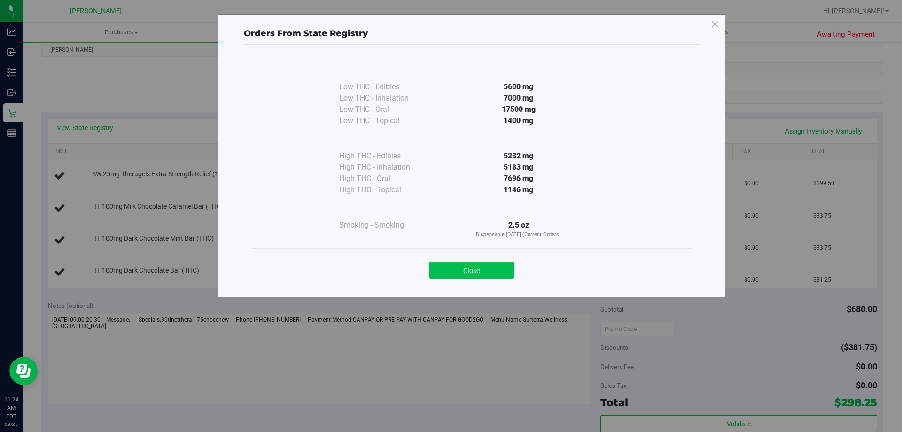
click at [484, 265] on button "Close" at bounding box center [471, 270] width 85 height 17
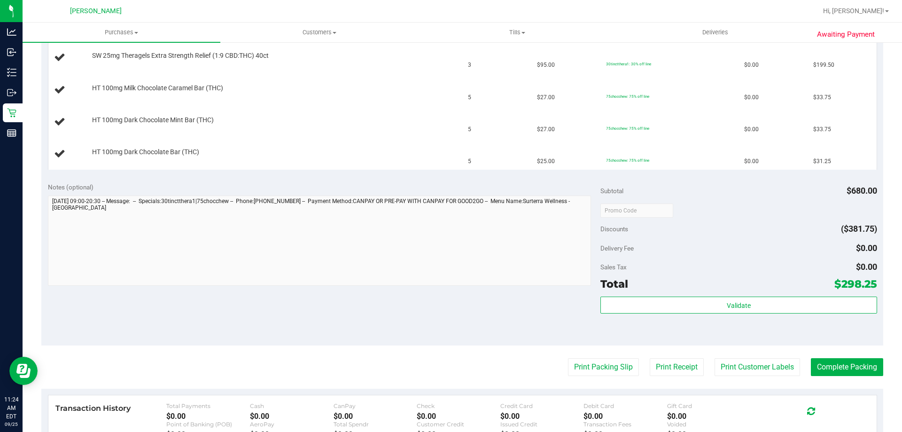
scroll to position [329, 0]
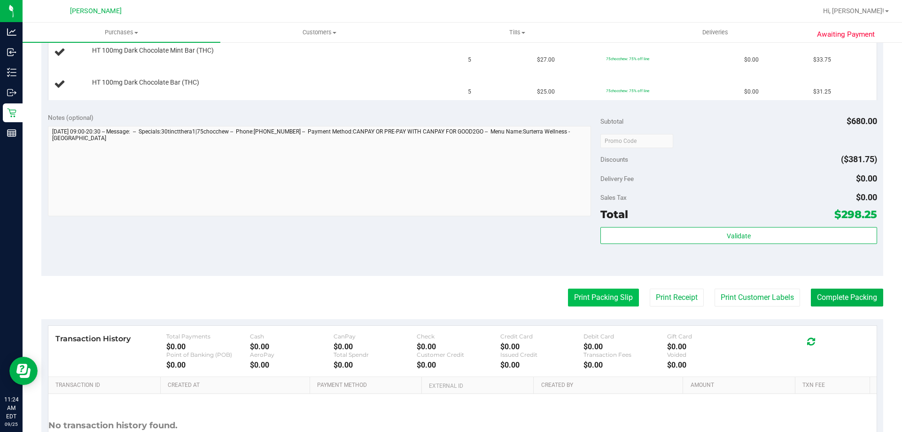
click at [604, 293] on button "Print Packing Slip" at bounding box center [603, 297] width 71 height 18
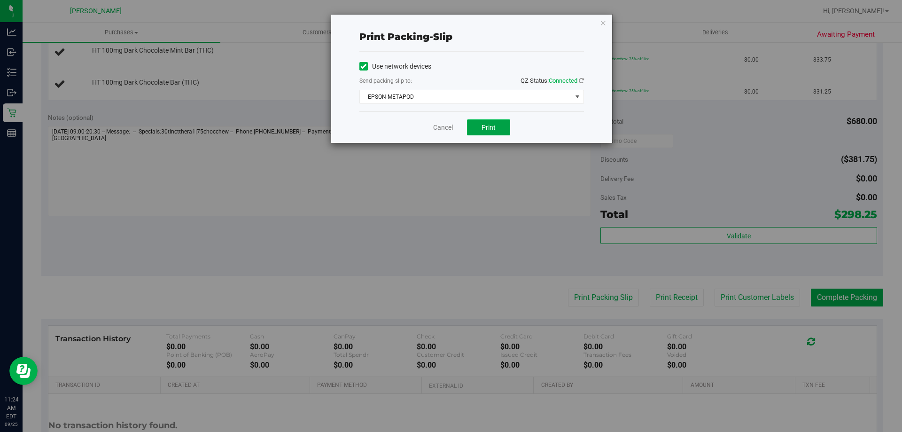
click at [490, 129] on span "Print" at bounding box center [488, 128] width 14 height 8
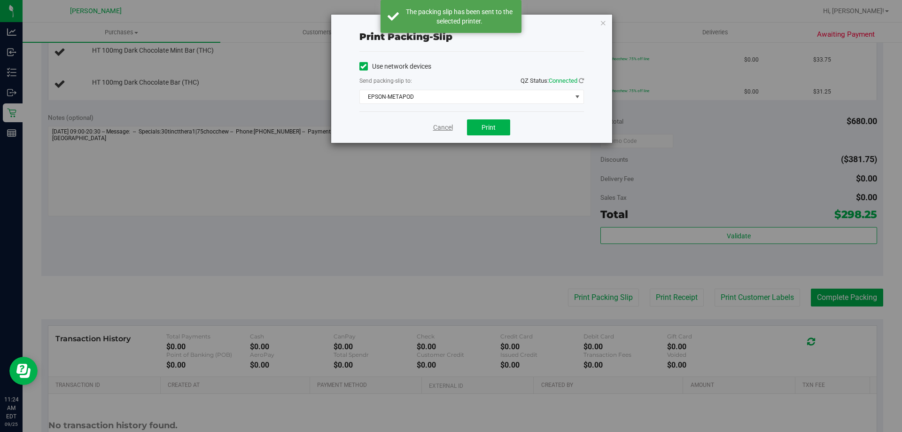
click at [444, 128] on link "Cancel" at bounding box center [443, 128] width 20 height 10
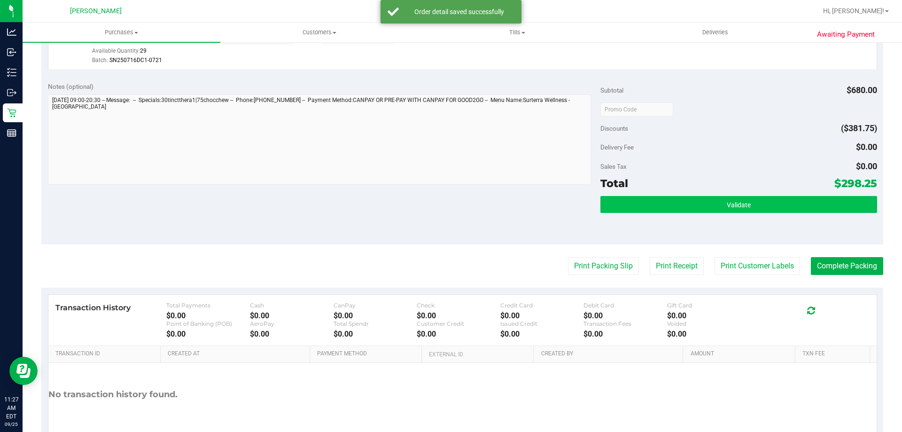
scroll to position [449, 0]
click at [721, 209] on button "Validate" at bounding box center [738, 203] width 276 height 17
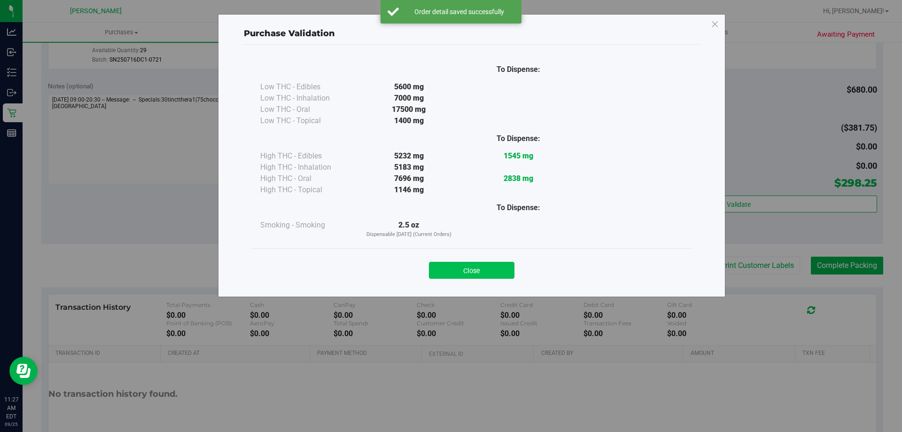
click at [496, 270] on button "Close" at bounding box center [471, 270] width 85 height 17
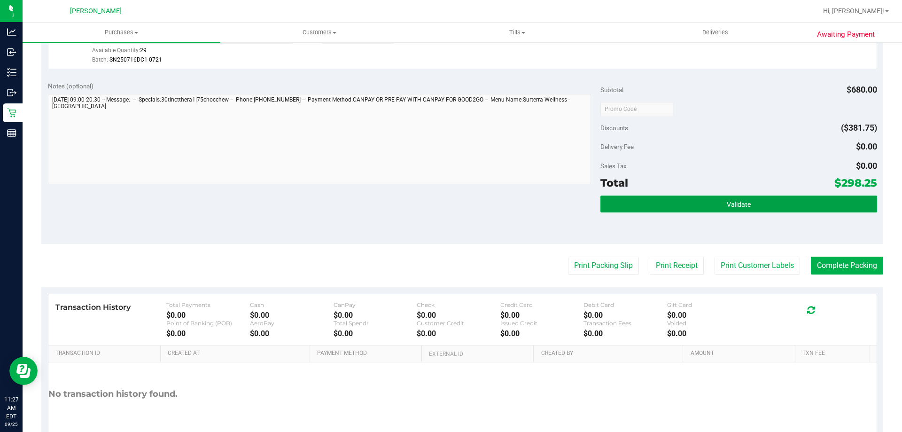
click at [733, 202] on span "Validate" at bounding box center [738, 205] width 24 height 8
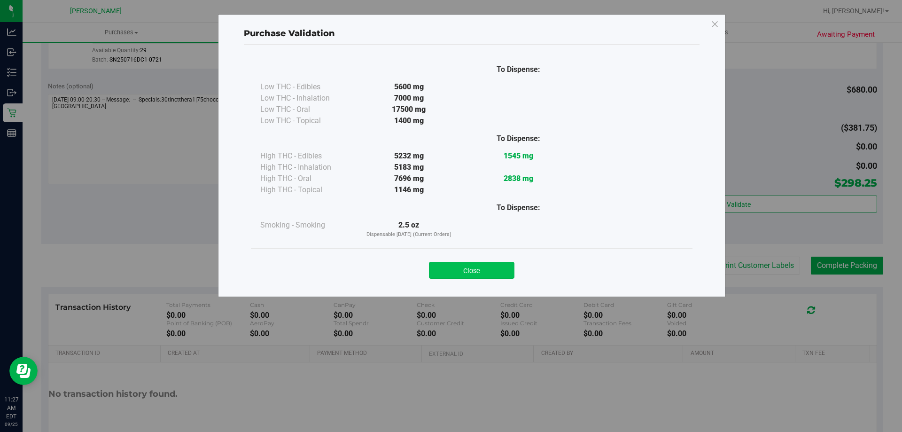
click at [483, 270] on button "Close" at bounding box center [471, 270] width 85 height 17
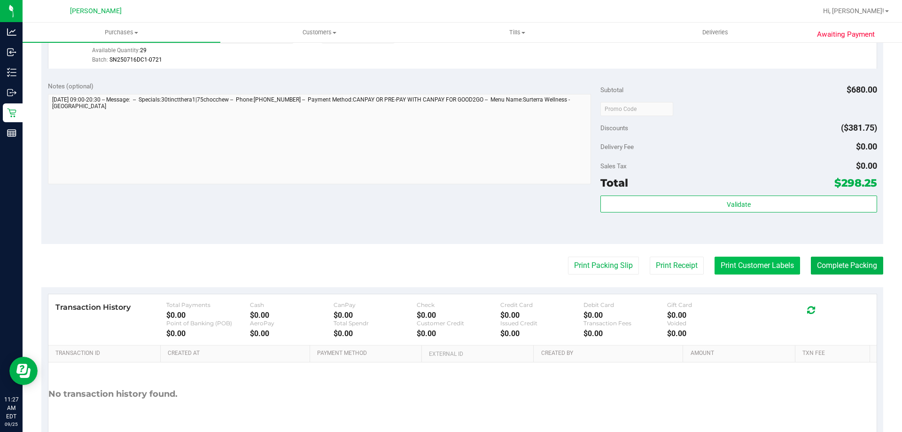
click at [745, 256] on button "Print Customer Labels" at bounding box center [756, 265] width 85 height 18
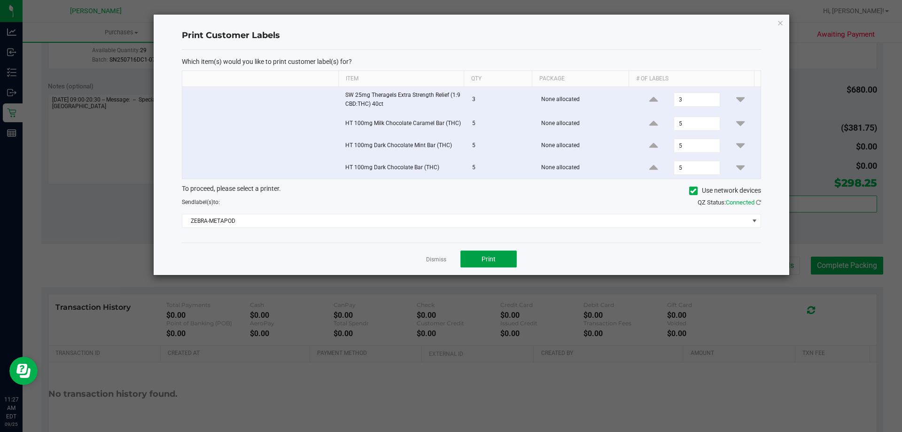
click at [487, 255] on span "Print" at bounding box center [488, 259] width 14 height 8
click at [435, 257] on link "Dismiss" at bounding box center [436, 259] width 20 height 8
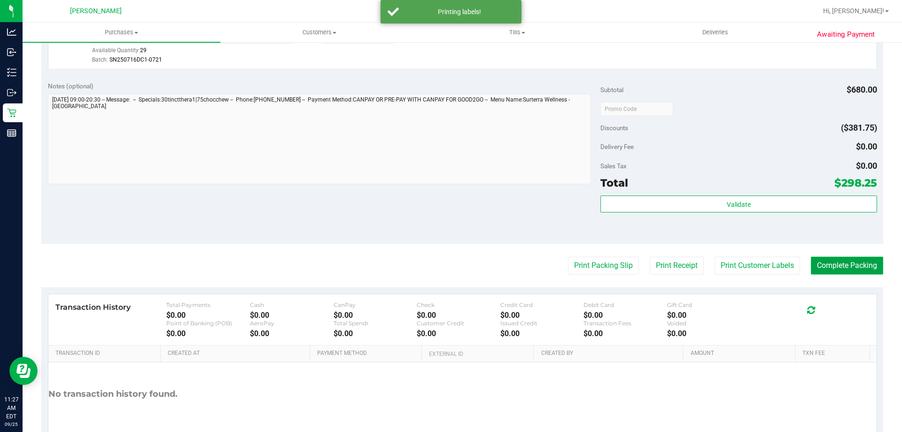
click at [835, 263] on button "Complete Packing" at bounding box center [847, 265] width 72 height 18
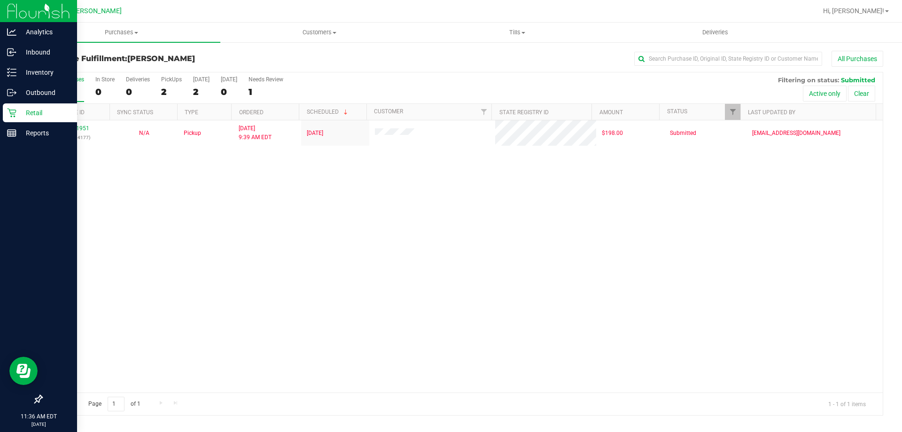
click at [37, 108] on p "Retail" at bounding box center [44, 112] width 56 height 11
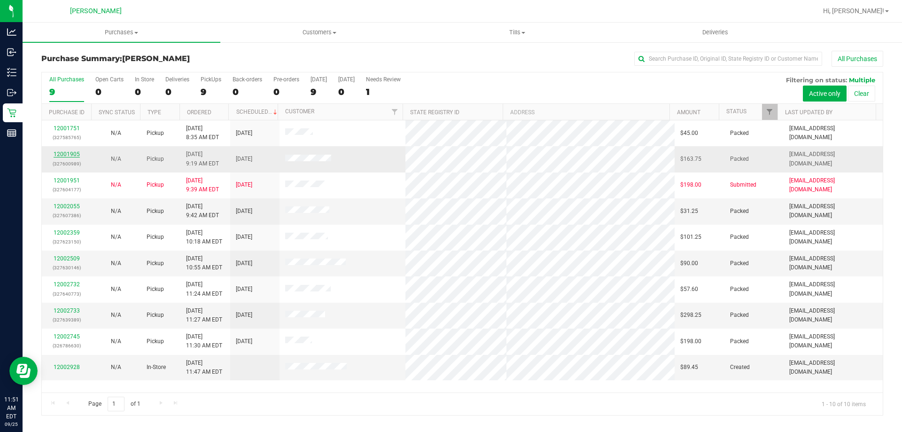
click at [74, 152] on link "12001905" at bounding box center [67, 154] width 26 height 7
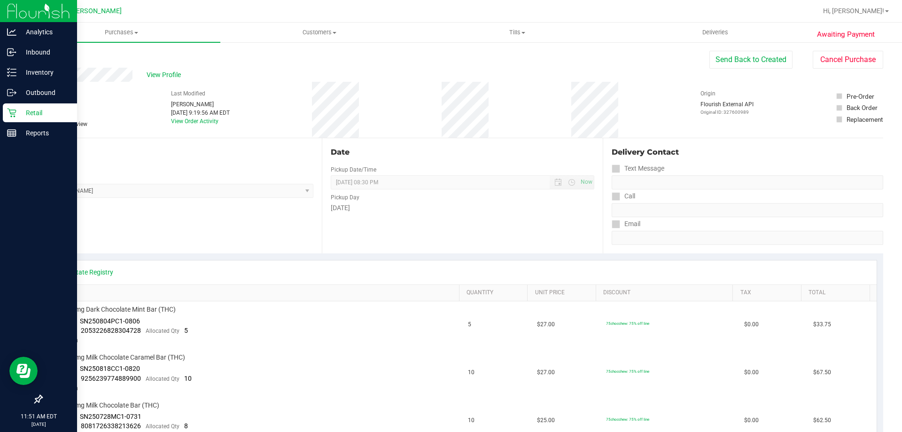
click at [29, 107] on div "Retail" at bounding box center [40, 112] width 74 height 19
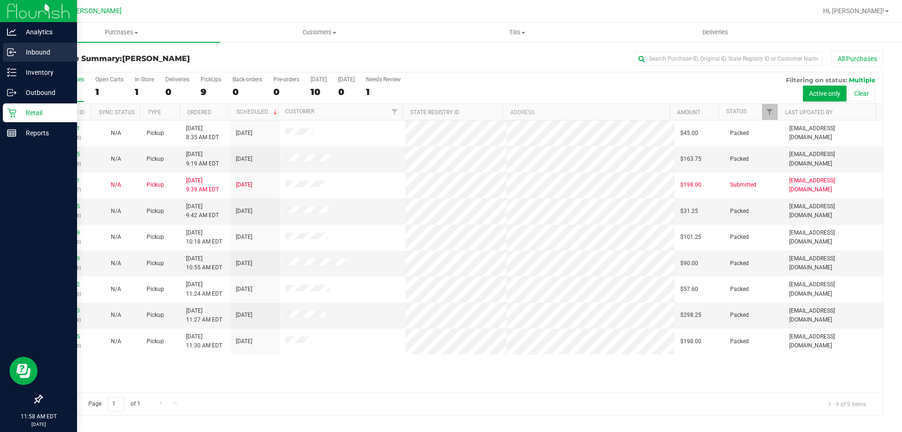
click at [37, 51] on p "Inbound" at bounding box center [44, 51] width 56 height 11
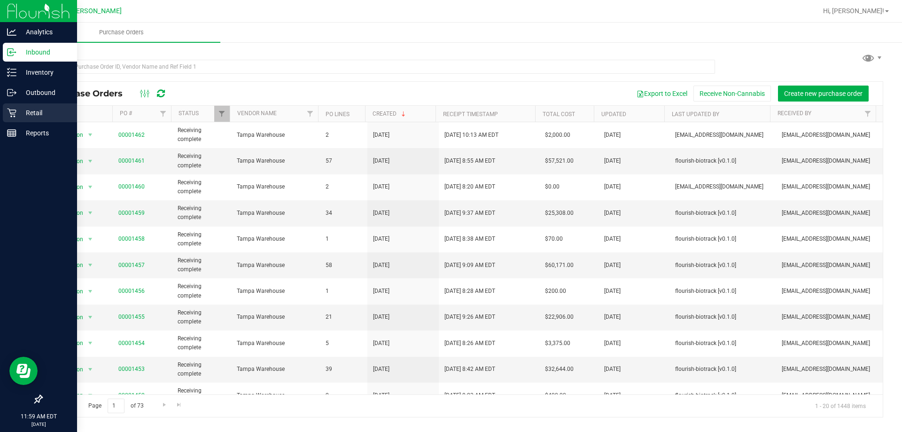
click at [32, 113] on p "Retail" at bounding box center [44, 112] width 56 height 11
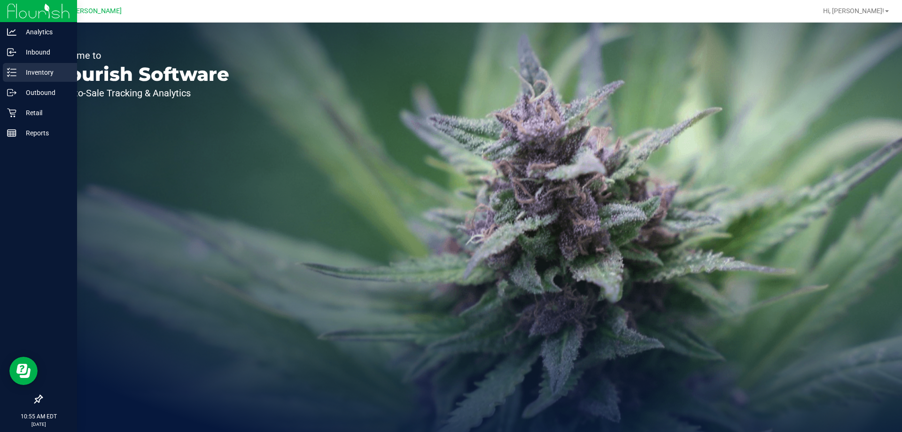
click at [39, 66] on div "Inventory" at bounding box center [40, 72] width 74 height 19
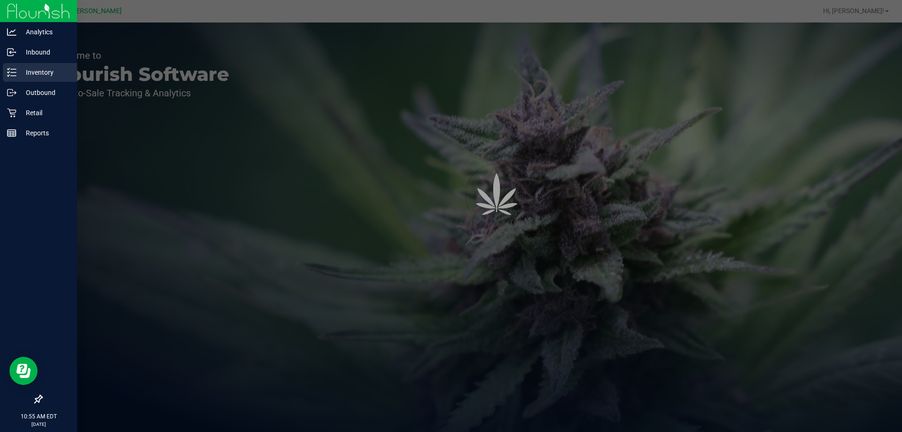
click at [39, 66] on div "Inventory" at bounding box center [40, 72] width 74 height 19
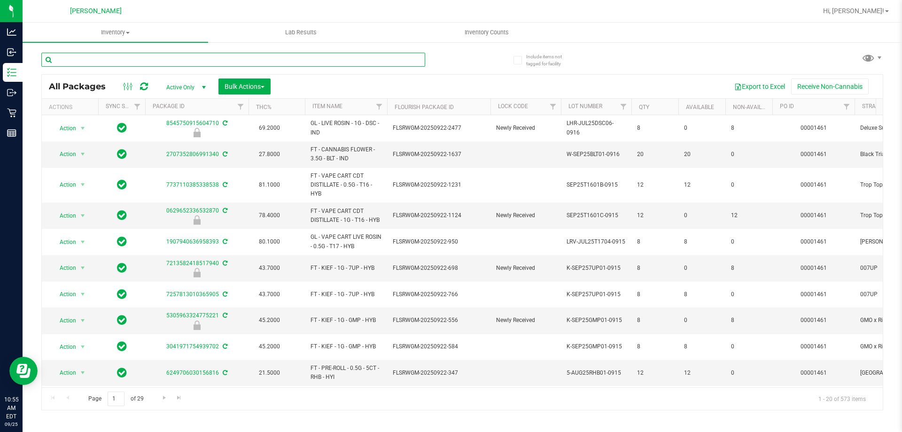
click at [115, 58] on input "text" at bounding box center [233, 60] width 384 height 14
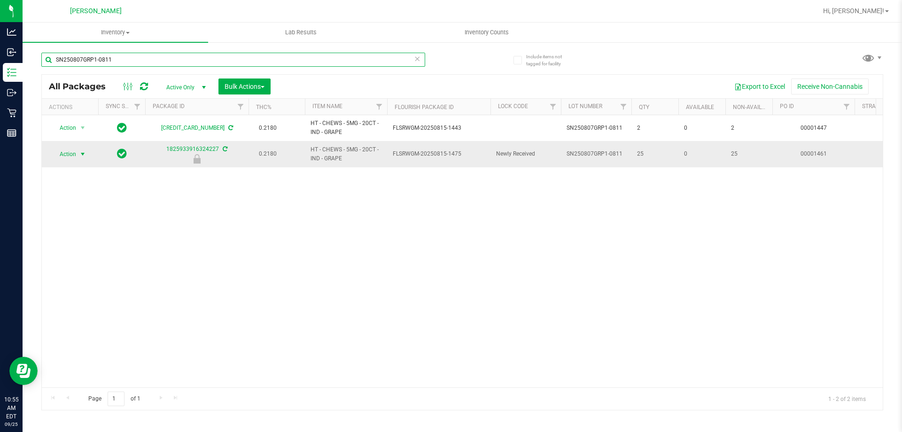
type input "SN250807GRP1-0811"
click at [68, 154] on span "Action" at bounding box center [63, 153] width 25 height 13
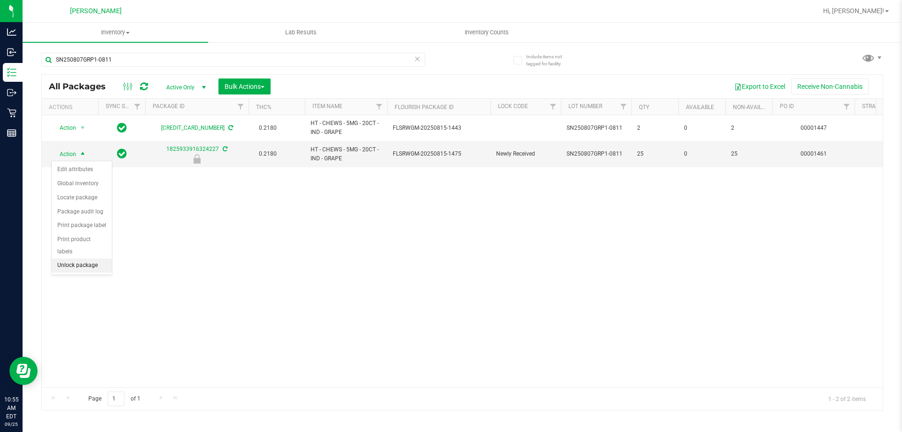
click at [82, 258] on li "Unlock package" at bounding box center [82, 265] width 60 height 14
